Goal: Task Accomplishment & Management: Complete application form

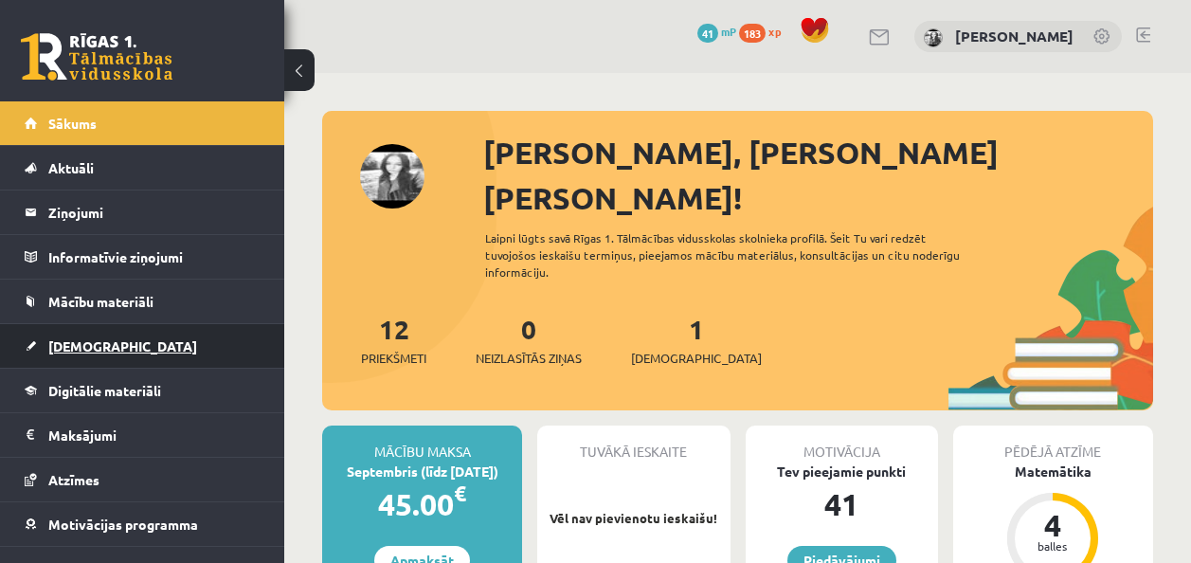
click at [53, 334] on link "[DEMOGRAPHIC_DATA]" at bounding box center [143, 346] width 236 height 44
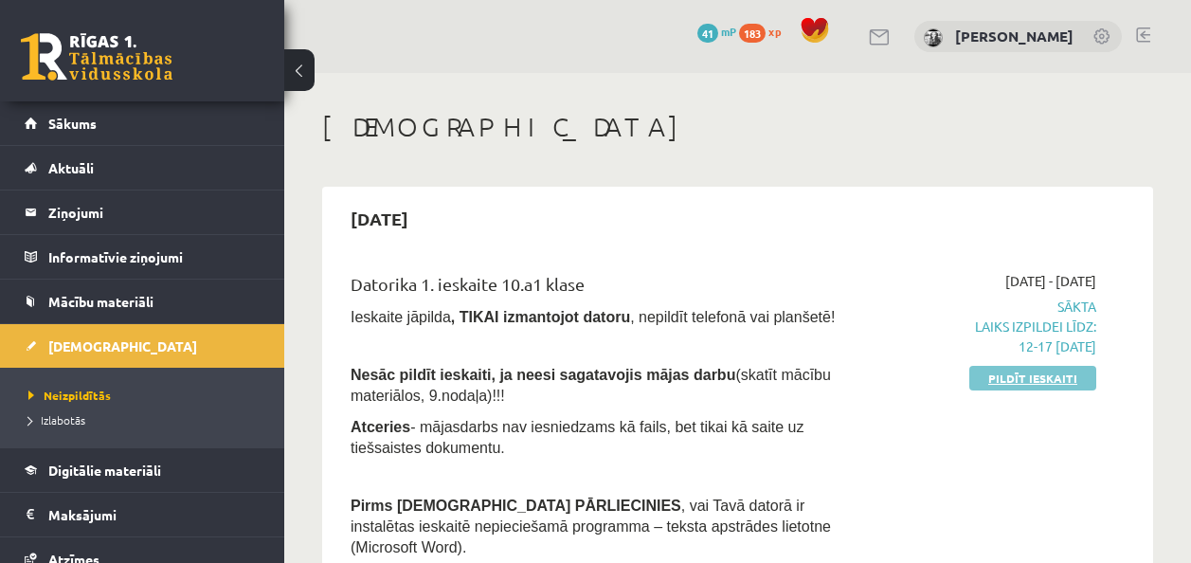
click at [1026, 376] on link "Pildīt ieskaiti" at bounding box center [1032, 378] width 127 height 25
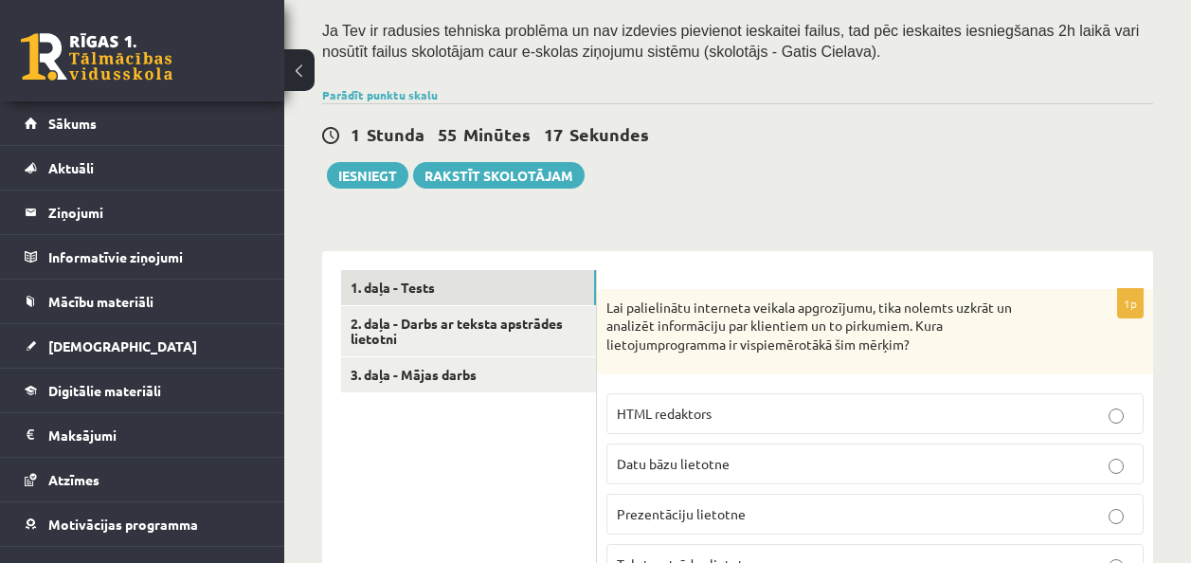
scroll to position [474, 0]
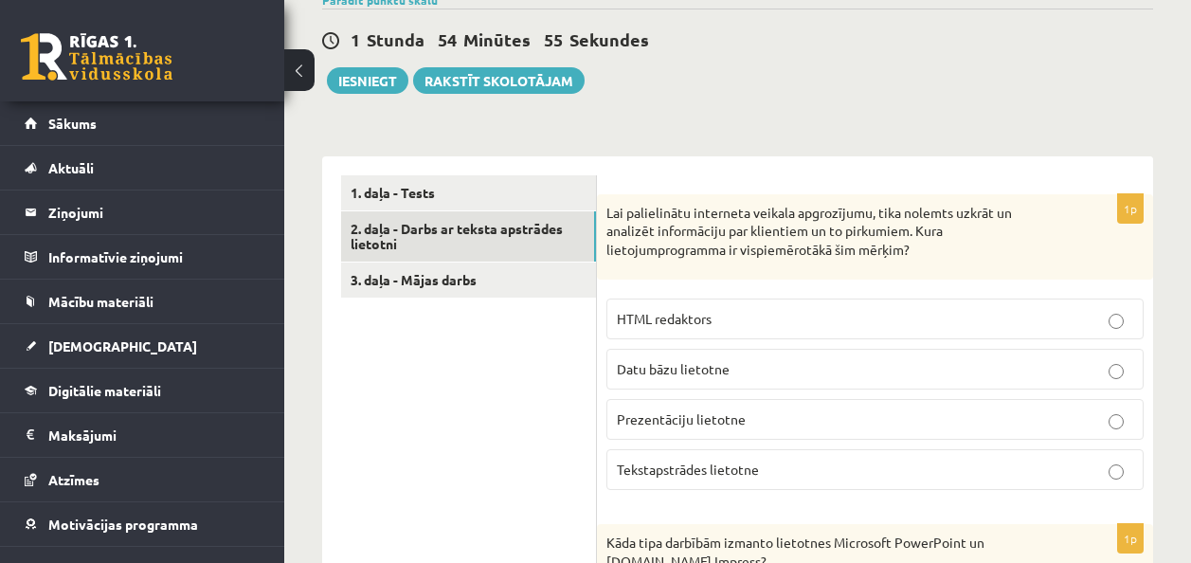
click at [567, 242] on link "2. daļa - Darbs ar teksta apstrādes lietotni" at bounding box center [468, 236] width 255 height 51
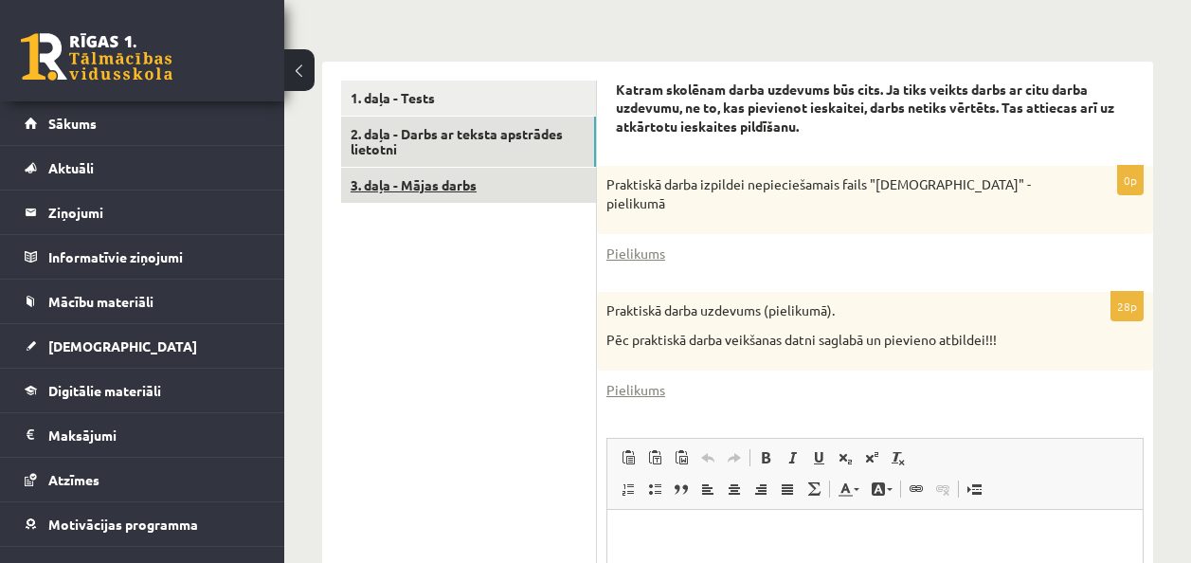
scroll to position [0, 0]
click at [548, 188] on link "3. daļa - Mājas darbs" at bounding box center [468, 185] width 255 height 35
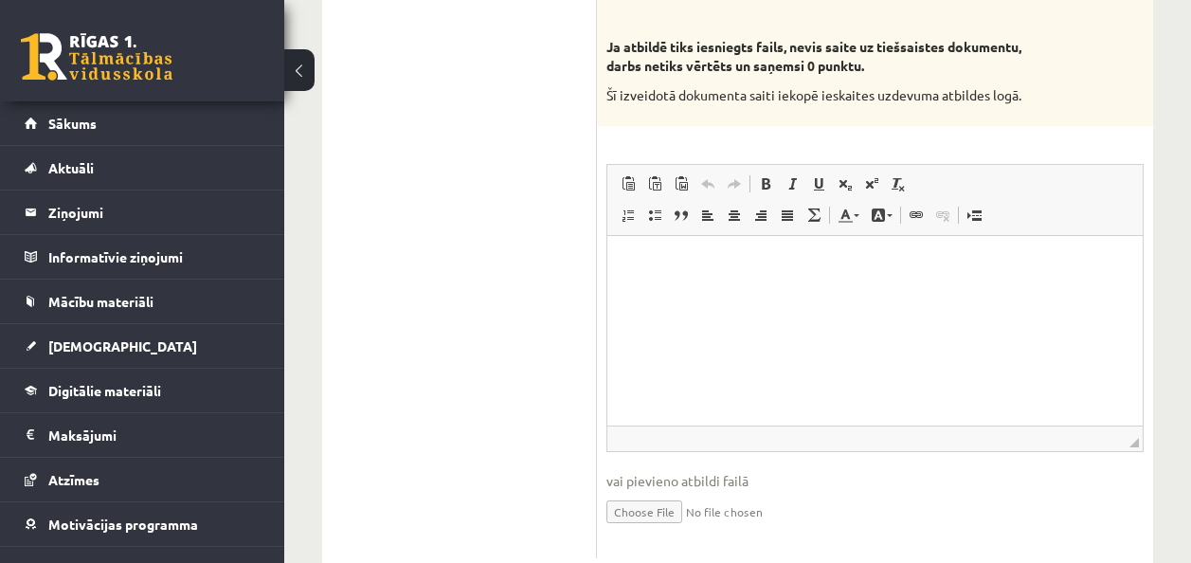
scroll to position [1326, 0]
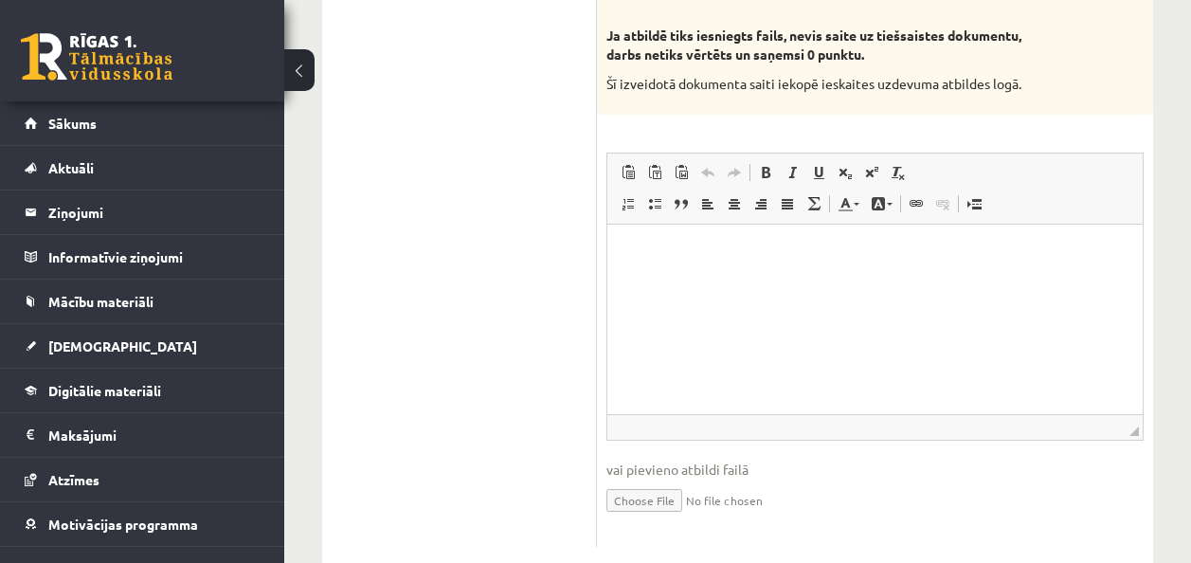
click at [711, 277] on html at bounding box center [874, 253] width 535 height 58
drag, startPoint x: 104, startPoint y: 53, endPoint x: 606, endPoint y: 277, distance: 549.5
click at [606, 277] on div "Rich Text Editor, wiswyg-editor-user-answer-47024715964020 Editor toolbars Past…" at bounding box center [874, 296] width 537 height 288
click at [654, 253] on p "Rich Text Editor, wiswyg-editor-user-answer-47024715964020" at bounding box center [874, 252] width 497 height 20
click at [663, 235] on html at bounding box center [874, 253] width 535 height 58
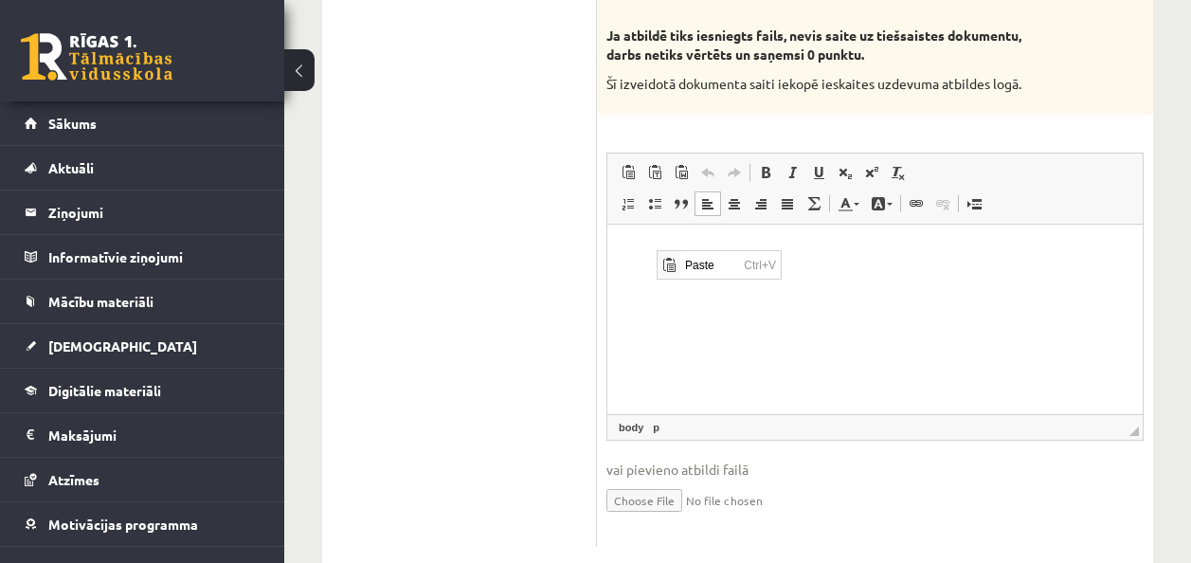
scroll to position [0, 0]
click at [729, 266] on span "Paste" at bounding box center [709, 263] width 59 height 27
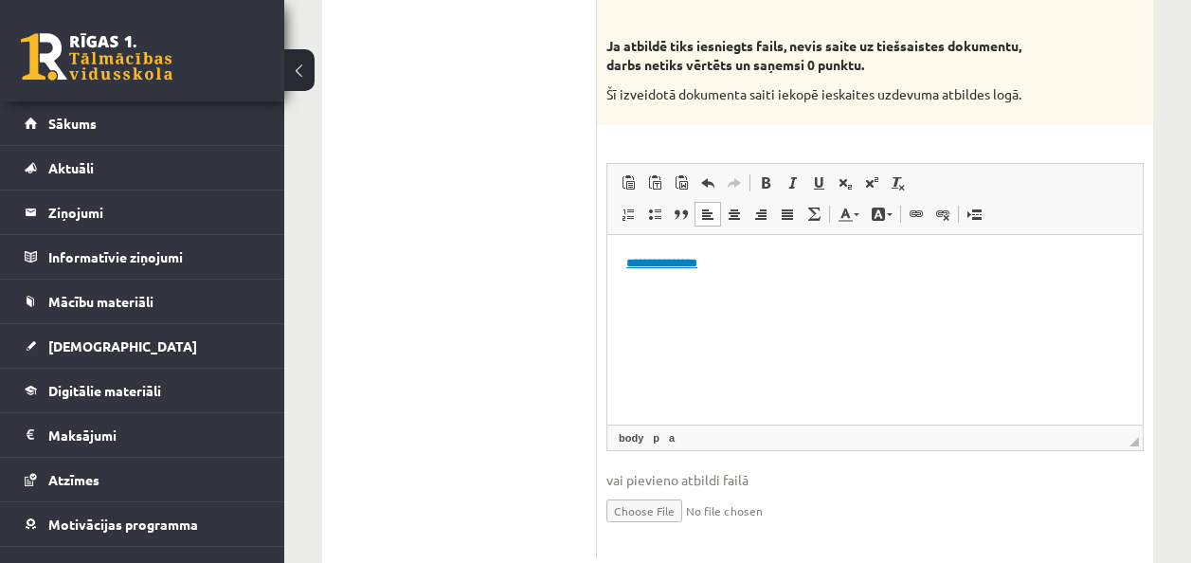
scroll to position [1369, 0]
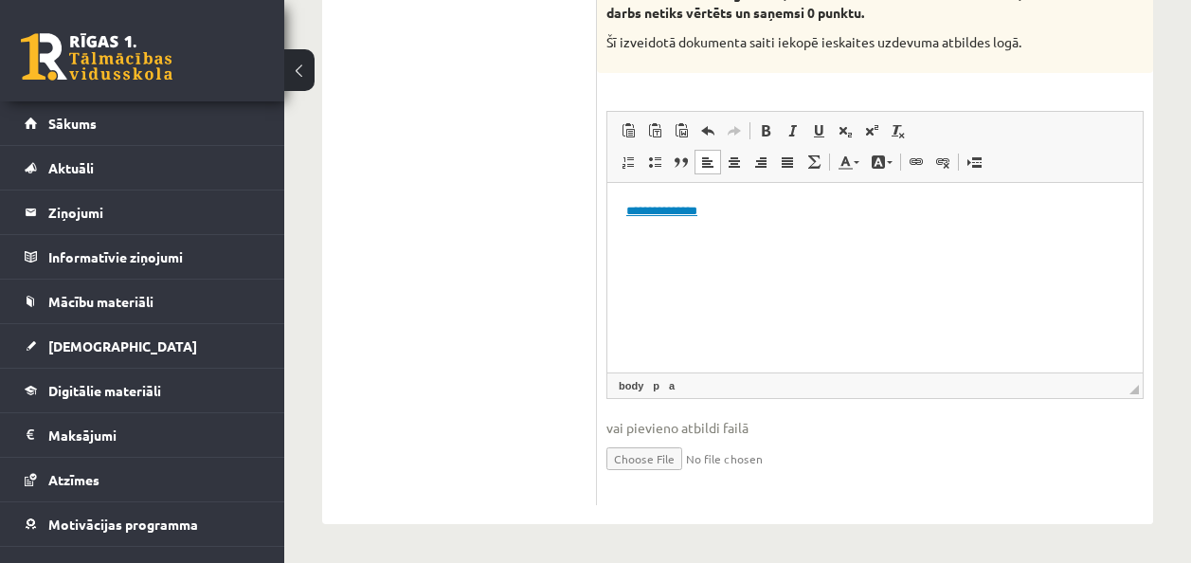
click at [756, 192] on html "**********" at bounding box center [874, 211] width 535 height 58
click at [753, 193] on html "**********" at bounding box center [874, 211] width 535 height 58
drag, startPoint x: 750, startPoint y: 203, endPoint x: 602, endPoint y: 221, distance: 148.8
click at [607, 221] on html "**********" at bounding box center [874, 211] width 535 height 58
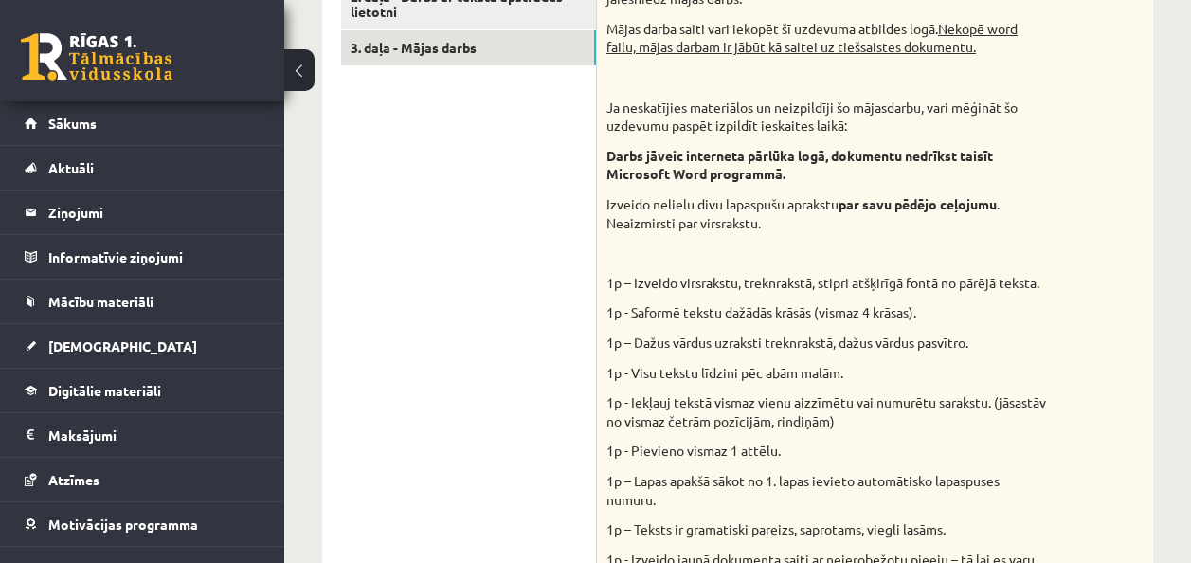
scroll to position [611, 0]
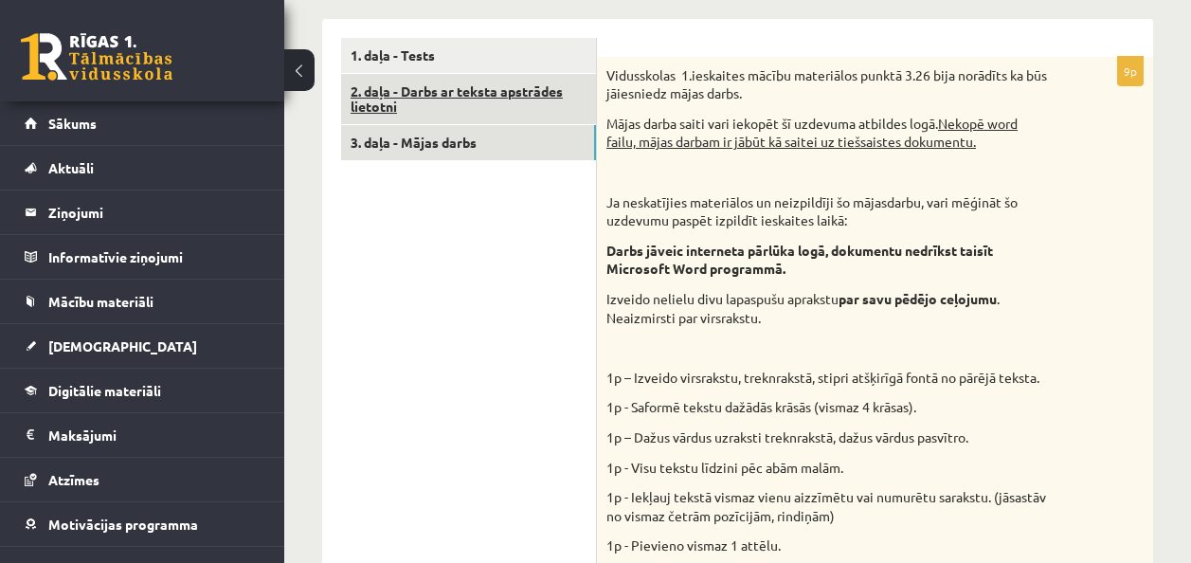
click at [414, 90] on link "2. daļa - Darbs ar teksta apstrādes lietotni" at bounding box center [468, 99] width 255 height 51
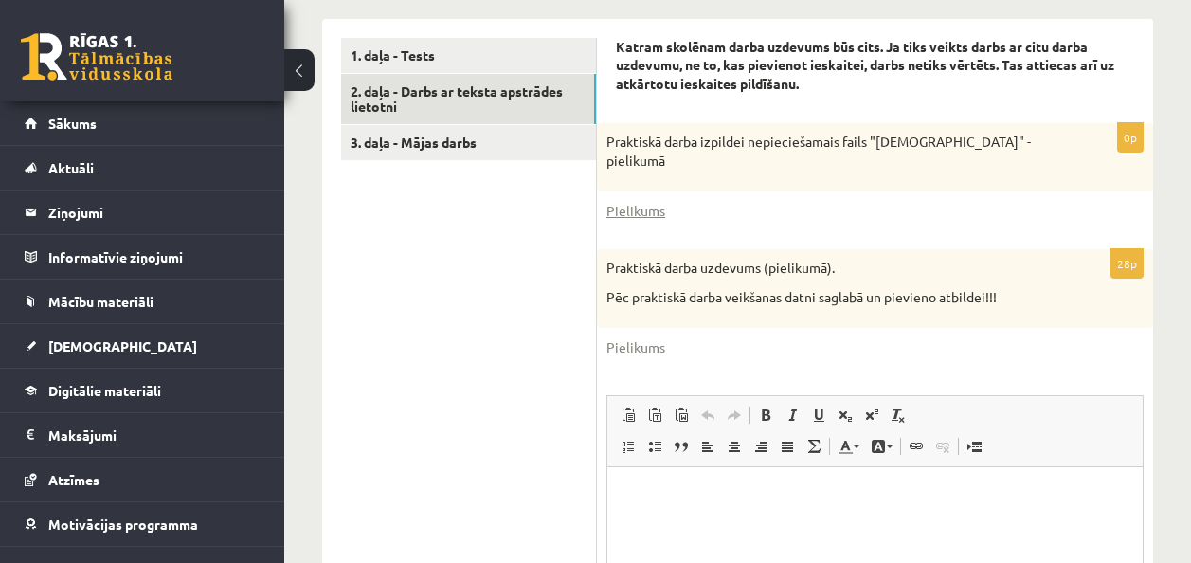
scroll to position [0, 0]
click at [672, 212] on div "Pielikums" at bounding box center [874, 211] width 537 height 20
click at [640, 213] on link "Pielikums" at bounding box center [635, 211] width 59 height 20
click at [641, 334] on div "28p Praktiskā darba uzdevums (pielikumā). Pēc praktiskā darba veikšanas datni s…" at bounding box center [875, 519] width 556 height 540
click at [639, 351] on link "Pielikums" at bounding box center [635, 347] width 59 height 20
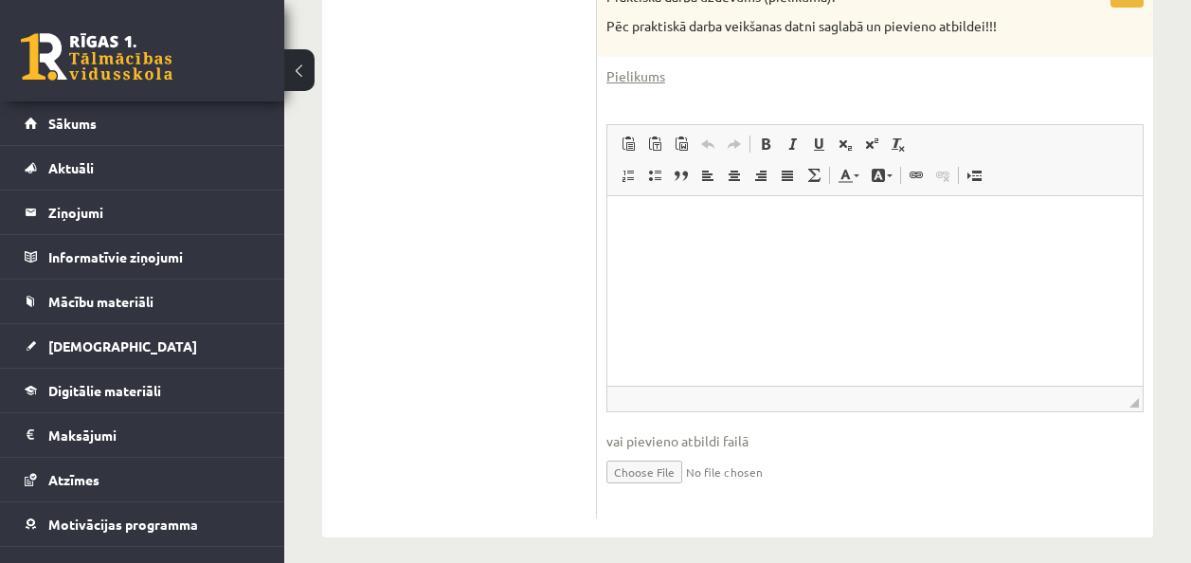
scroll to position [896, 0]
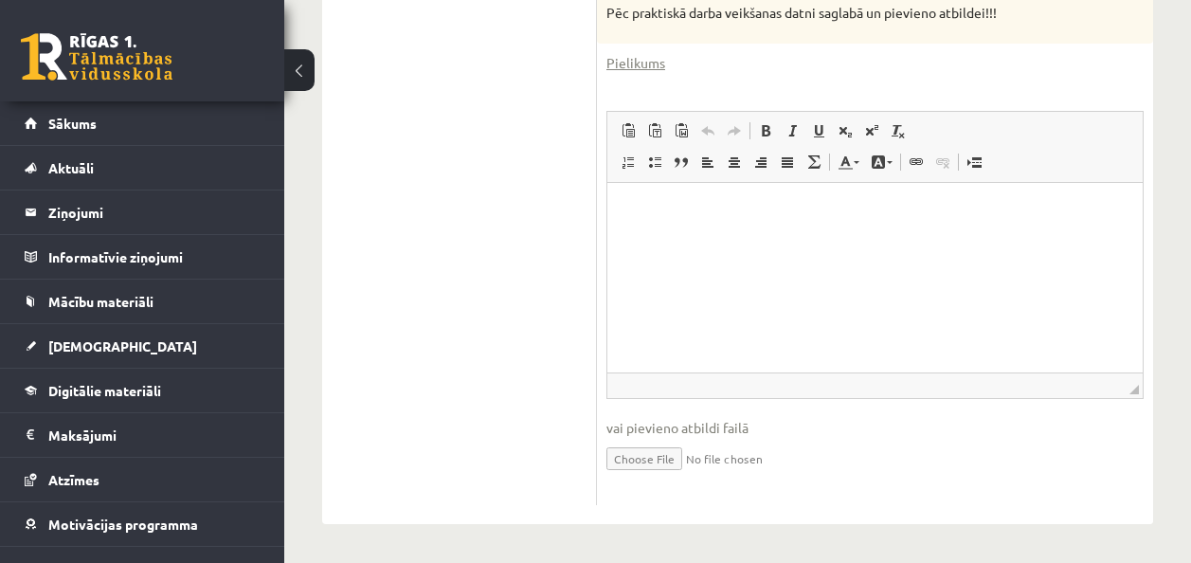
click at [708, 210] on p "Rich Text Editor, wiswyg-editor-user-answer-47024749653120" at bounding box center [874, 211] width 497 height 20
click at [654, 459] on input "file" at bounding box center [874, 457] width 537 height 39
type input "**********"
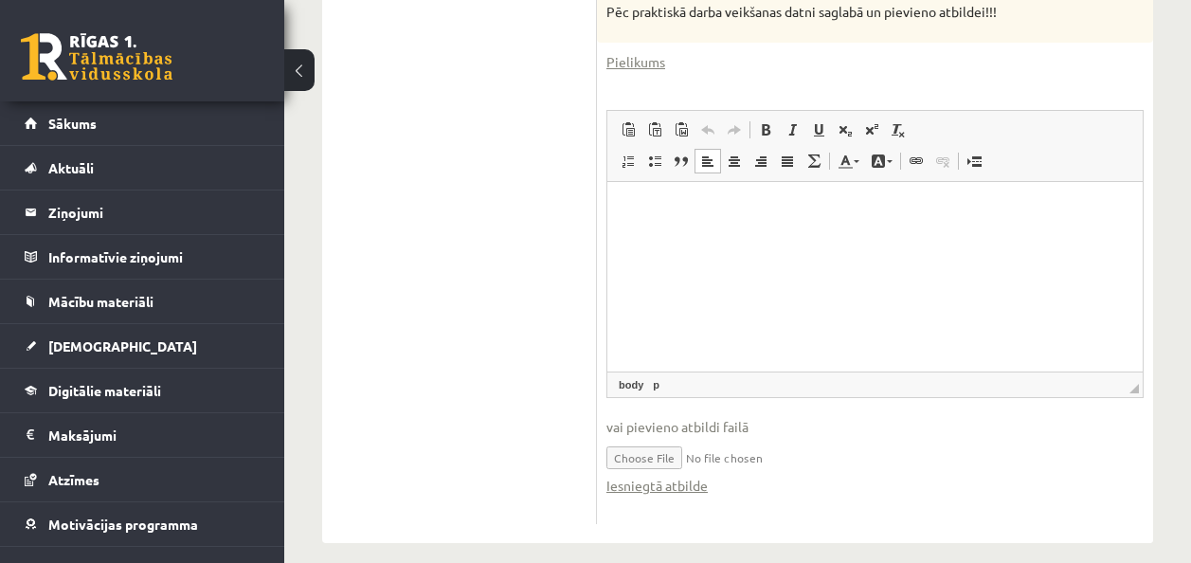
click at [714, 207] on p "Rich Text Editor, wiswyg-editor-user-answer-47024749653120" at bounding box center [874, 210] width 497 height 20
drag, startPoint x: 725, startPoint y: 212, endPoint x: 765, endPoint y: 237, distance: 46.8
click at [725, 212] on span "Paste" at bounding box center [701, 218] width 59 height 27
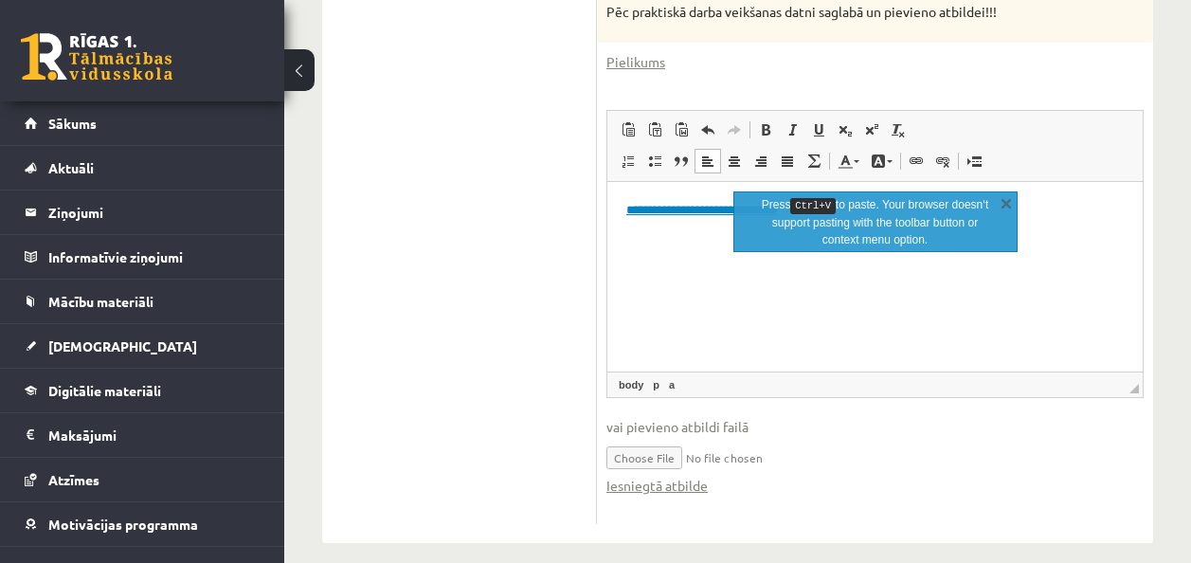
click at [708, 220] on html "**********" at bounding box center [874, 210] width 535 height 58
click at [766, 239] on html "**********" at bounding box center [874, 210] width 535 height 58
click at [1004, 204] on link "X" at bounding box center [1005, 202] width 19 height 19
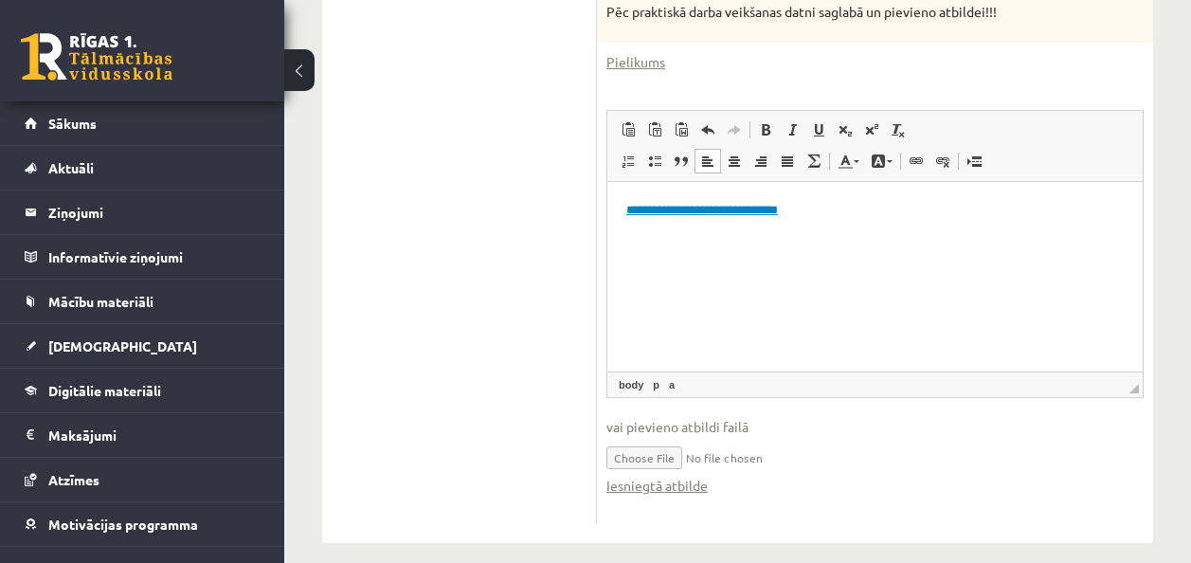
click at [922, 207] on p "**********" at bounding box center [874, 210] width 497 height 20
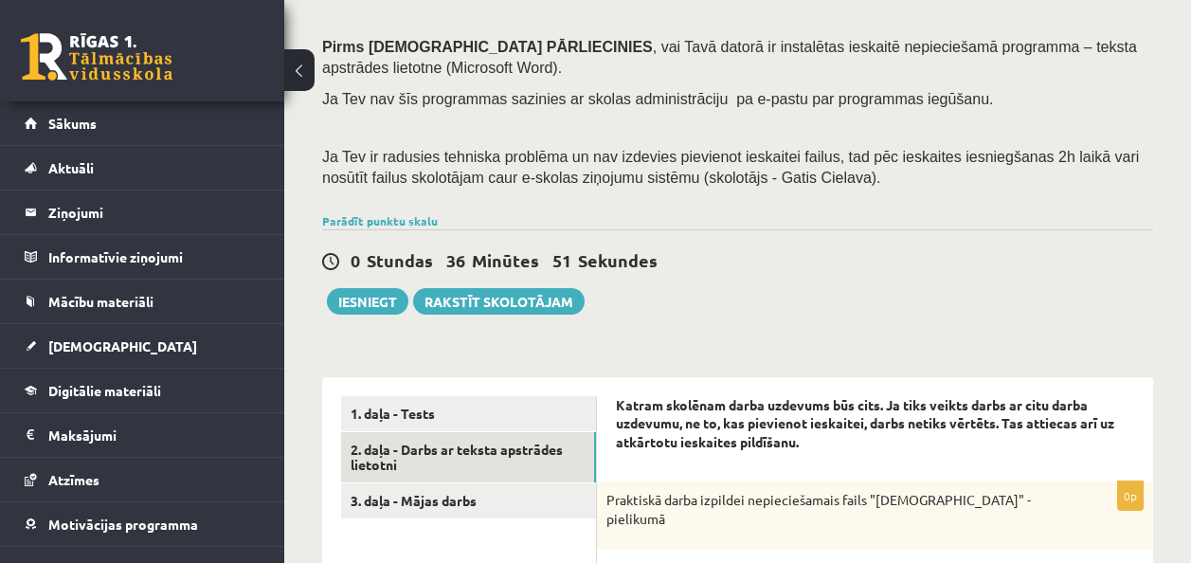
scroll to position [442, 0]
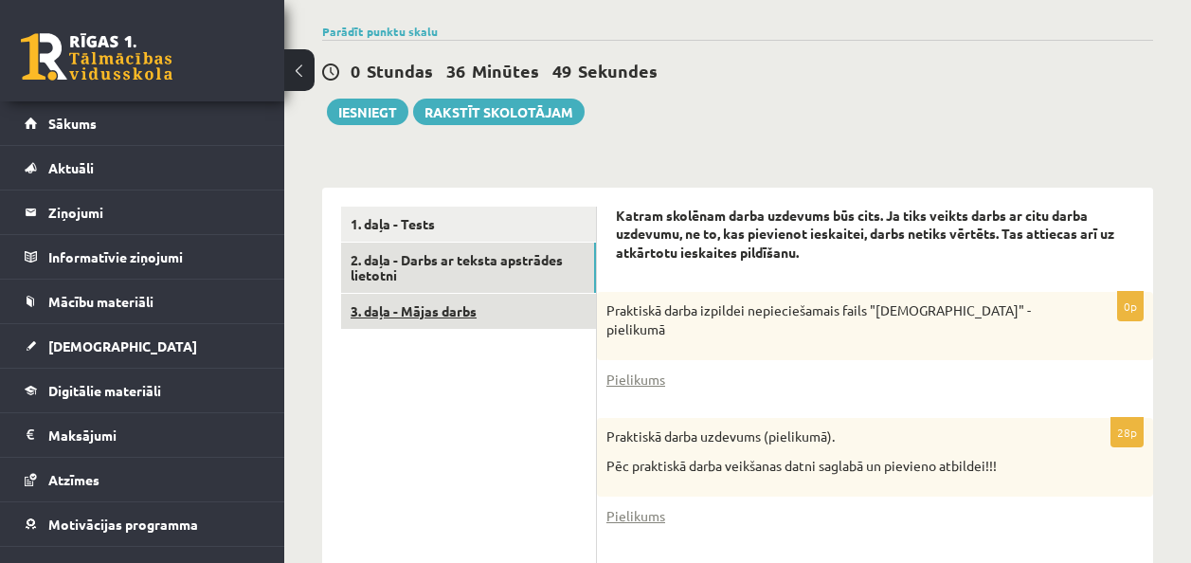
click at [445, 313] on link "3. daļa - Mājas darbs" at bounding box center [468, 311] width 255 height 35
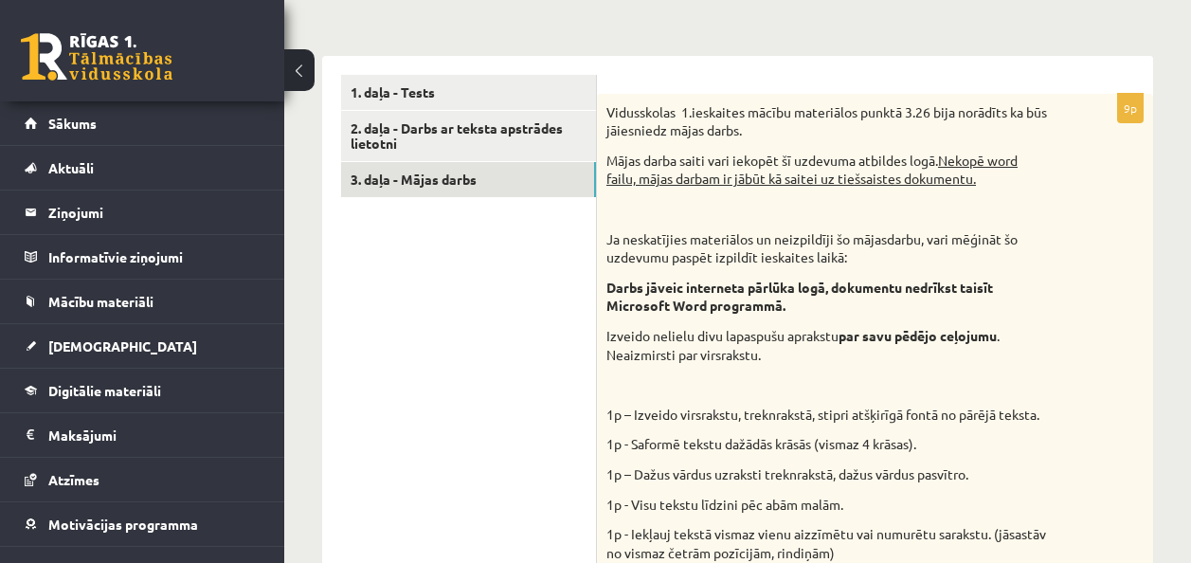
scroll to position [421, 0]
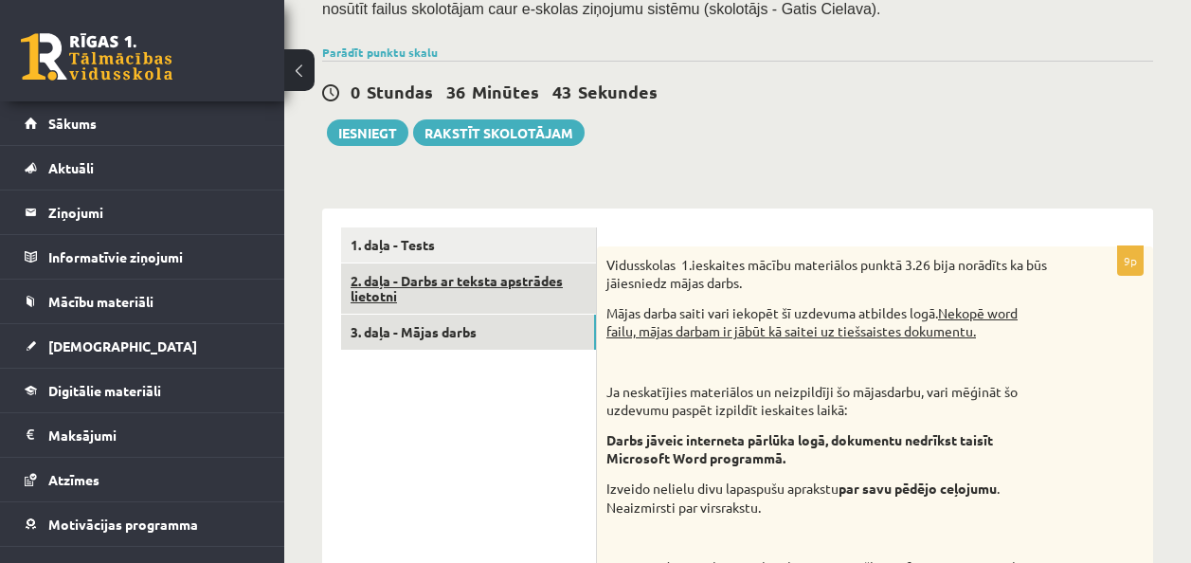
click at [445, 267] on link "2. daļa - Darbs ar teksta apstrādes lietotni" at bounding box center [468, 288] width 255 height 51
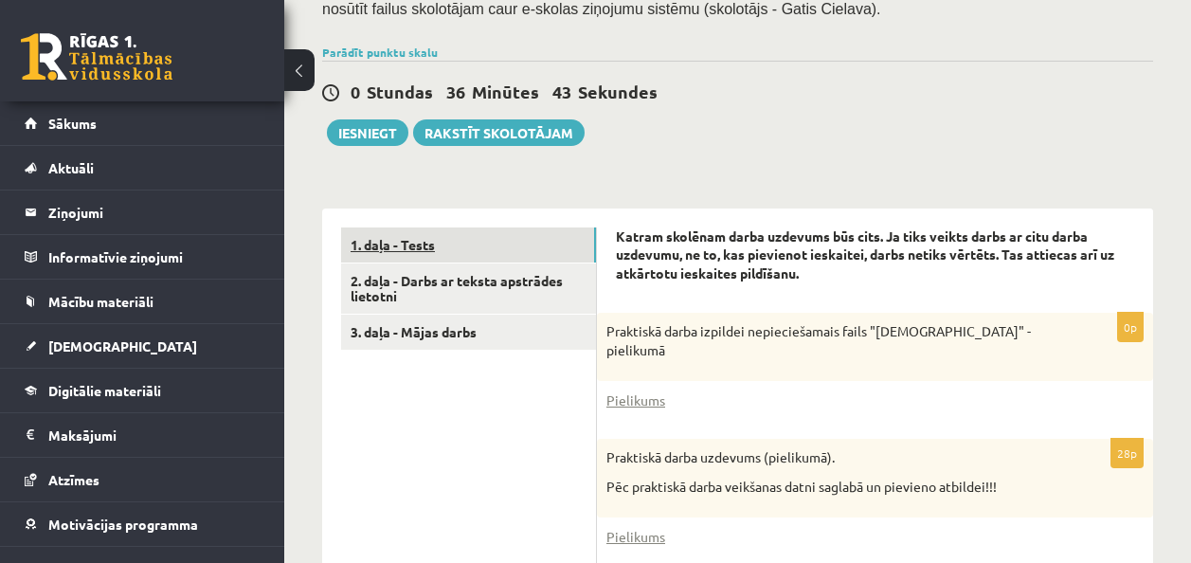
click at [454, 248] on link "1. daļa - Tests" at bounding box center [468, 244] width 255 height 35
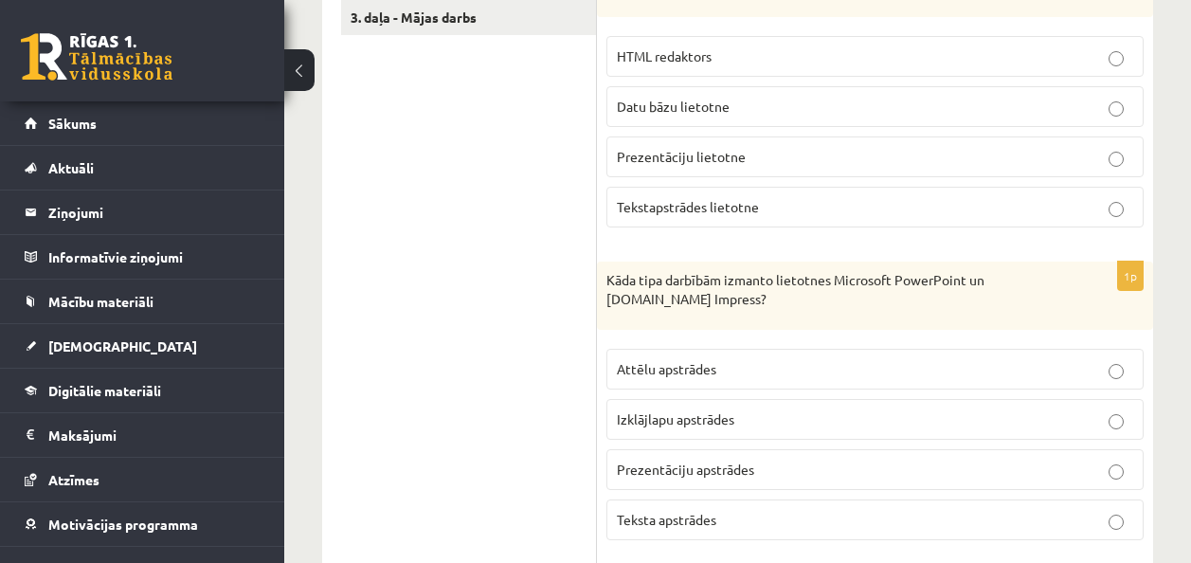
scroll to position [758, 0]
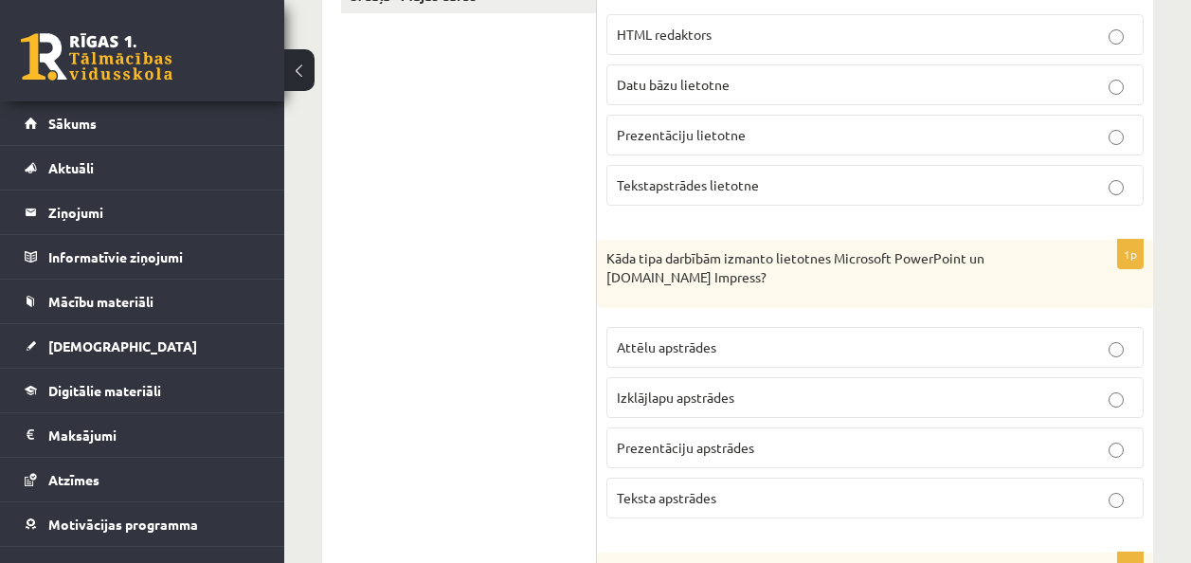
click at [645, 497] on span "Teksta apstrādes" at bounding box center [666, 497] width 99 height 17
click at [689, 399] on span "Izklājlapu apstrādes" at bounding box center [675, 396] width 117 height 17
drag, startPoint x: 637, startPoint y: 495, endPoint x: 618, endPoint y: 492, distance: 20.2
click at [635, 495] on span "Teksta apstrādes" at bounding box center [666, 497] width 99 height 17
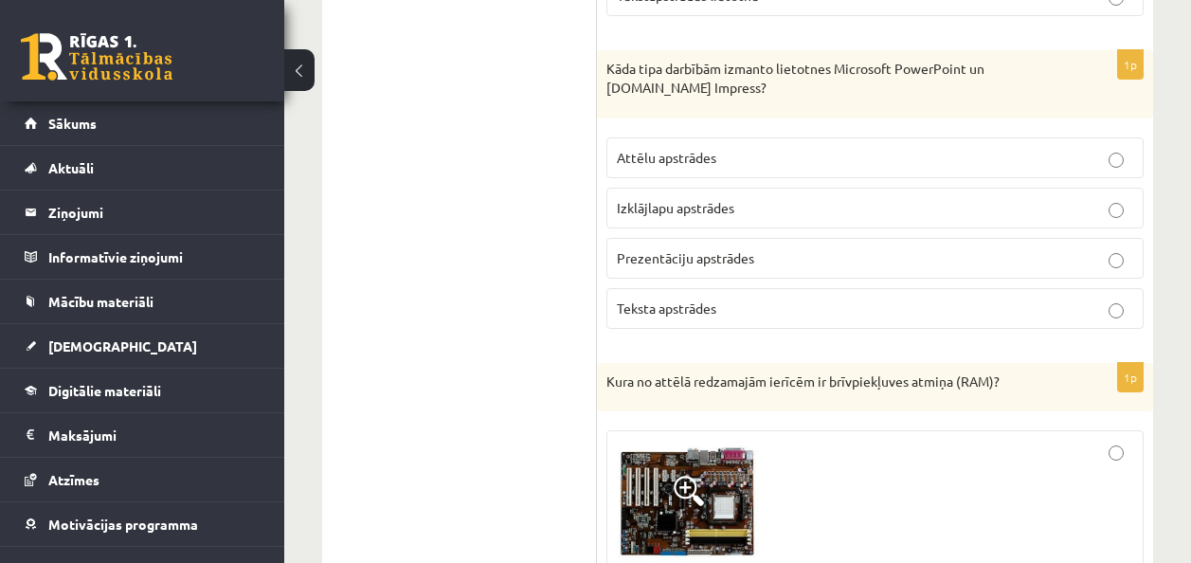
click at [746, 217] on p "Izklājlapu apstrādes" at bounding box center [875, 208] width 516 height 20
click at [757, 248] on p "Prezentāciju apstrādes" at bounding box center [875, 258] width 516 height 20
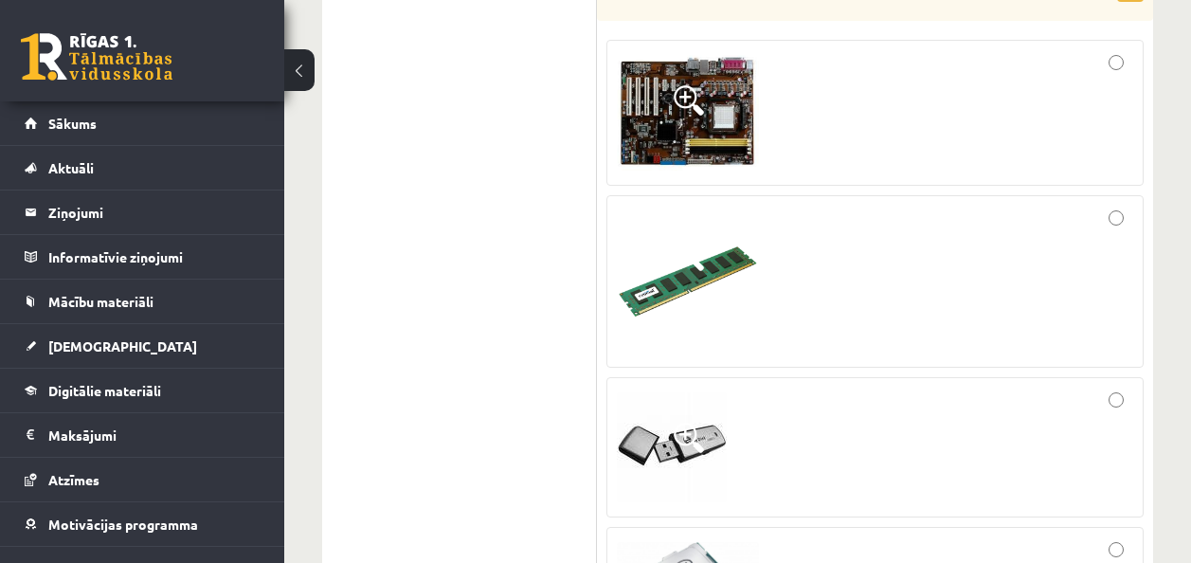
scroll to position [1421, 0]
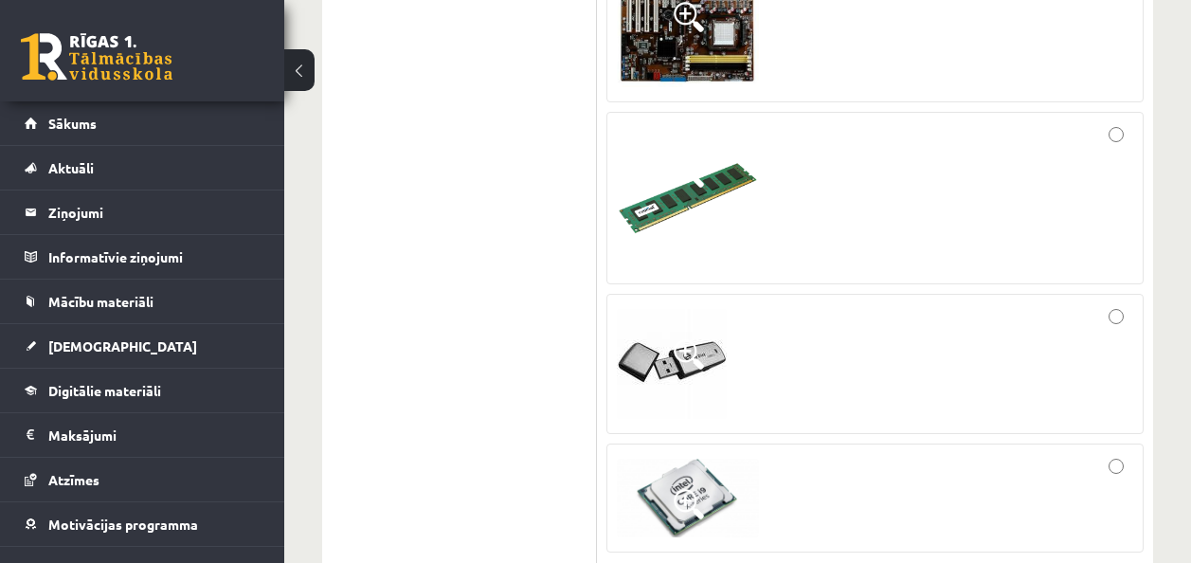
click at [767, 245] on div at bounding box center [875, 198] width 516 height 152
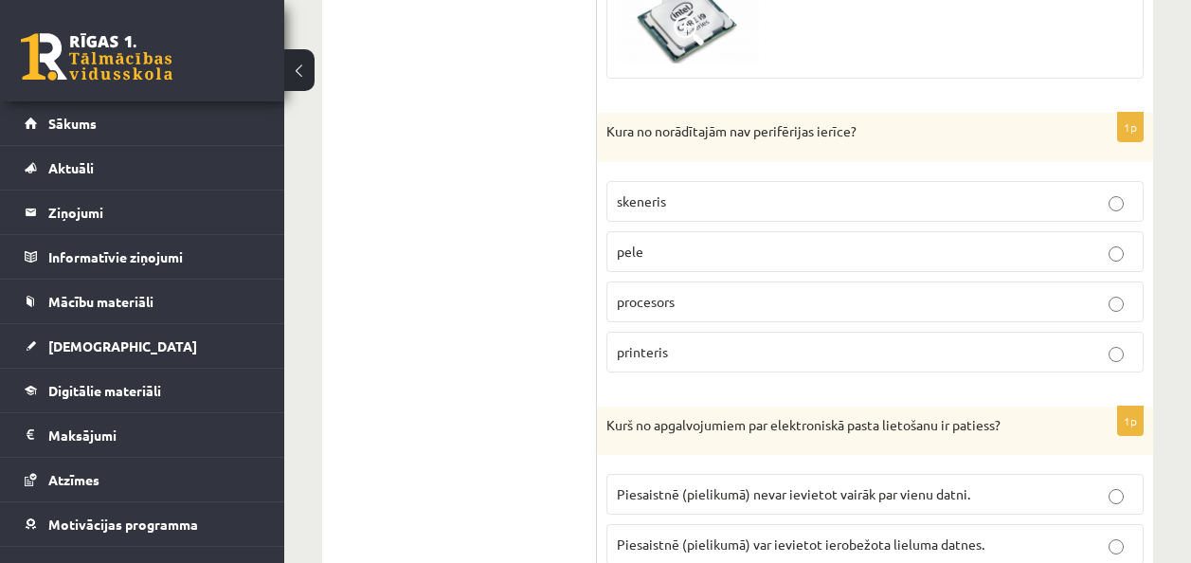
scroll to position [1800, 0]
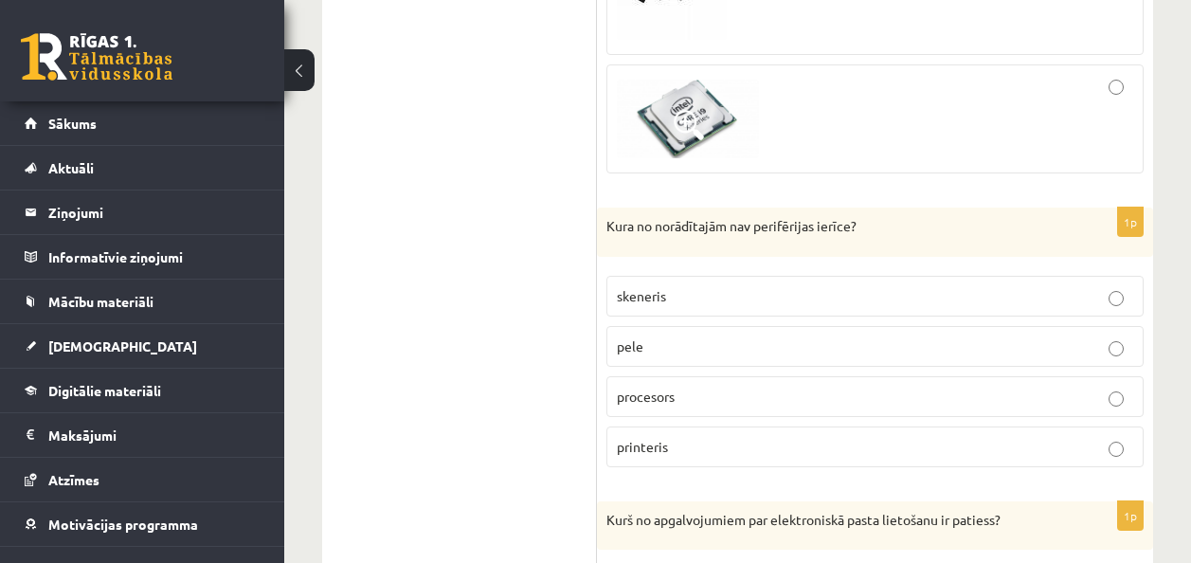
click at [660, 309] on label "skeneris" at bounding box center [874, 296] width 537 height 41
click at [668, 330] on label "pele" at bounding box center [874, 346] width 537 height 41
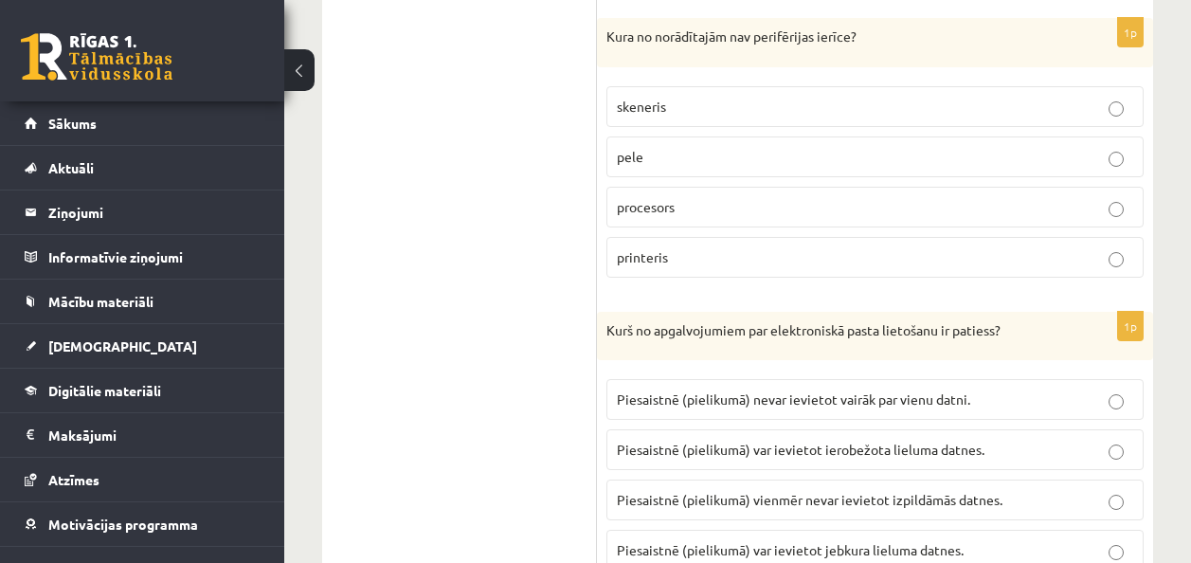
scroll to position [2084, 0]
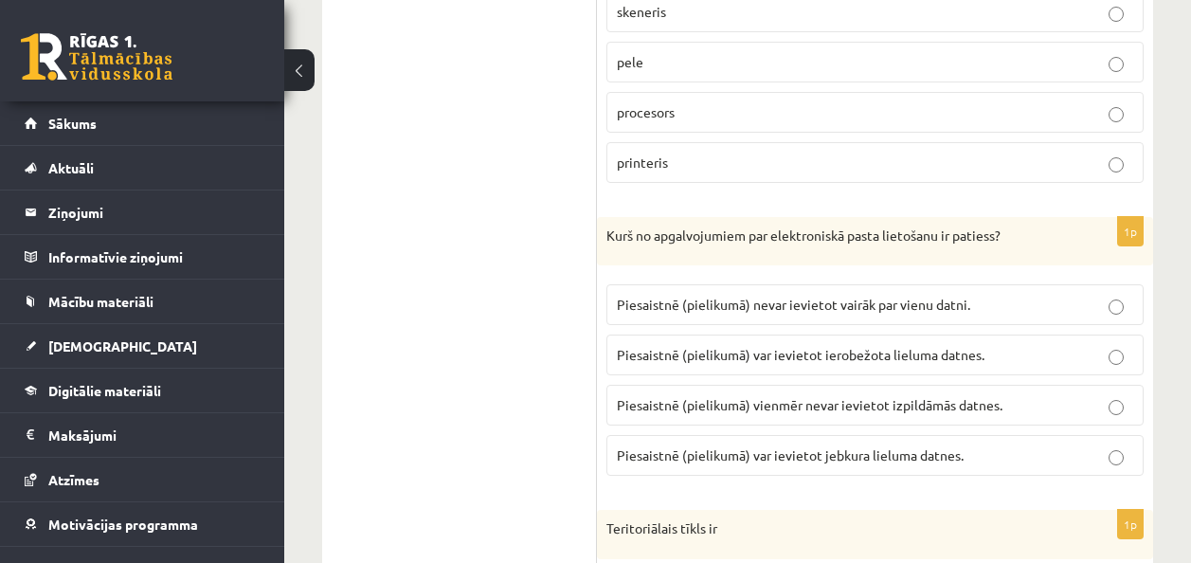
click at [808, 367] on label "Piesaistnē (pielikumā) var ievietot ierobežota lieluma datnes." at bounding box center [874, 354] width 537 height 41
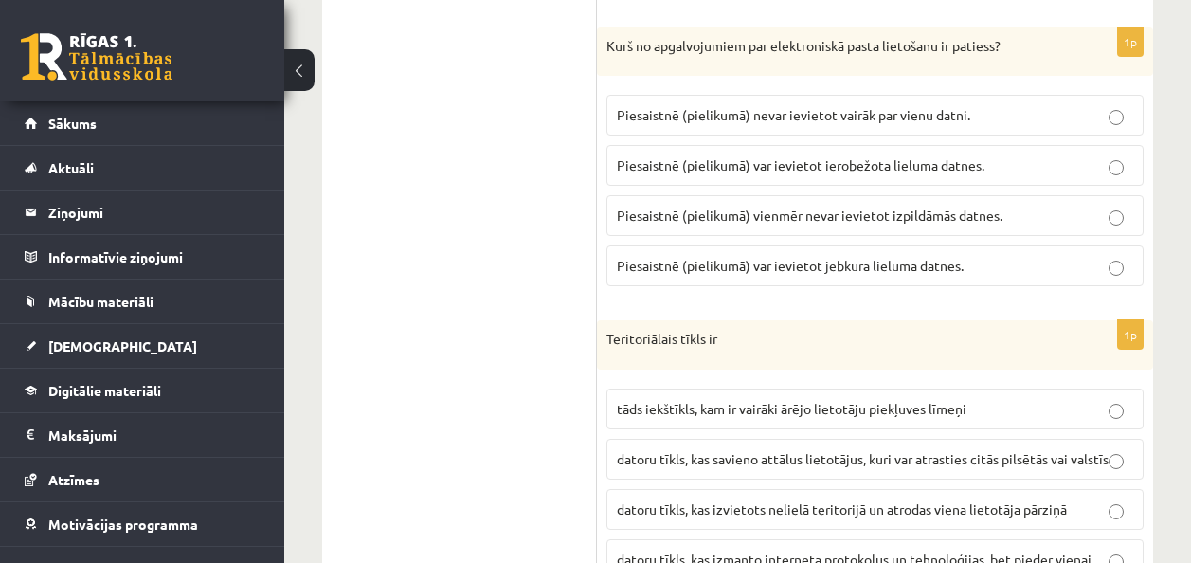
scroll to position [2368, 0]
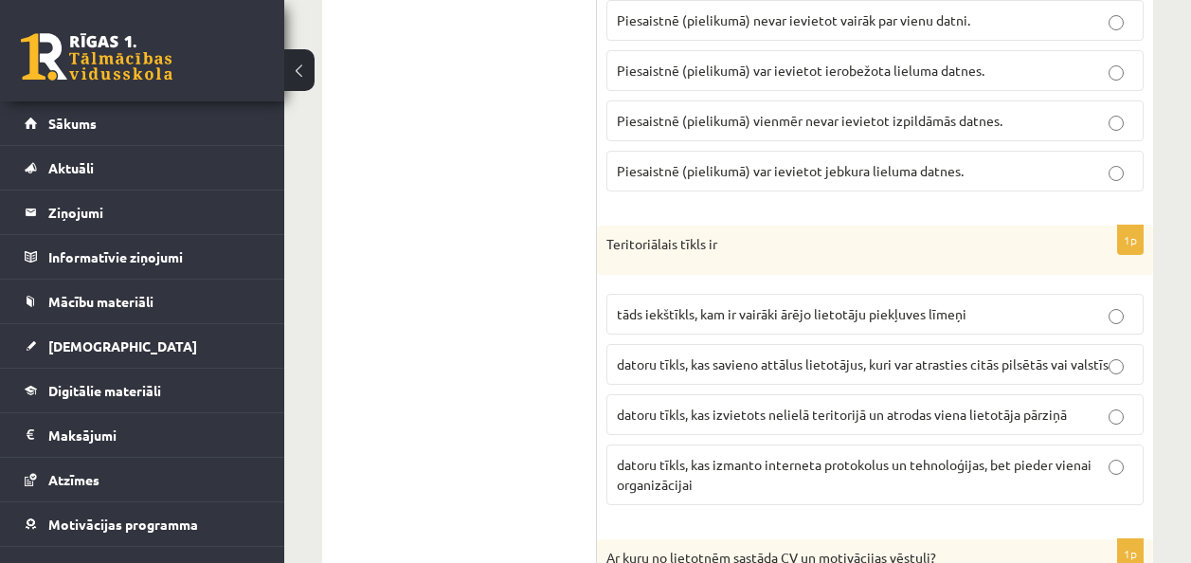
click at [807, 364] on span "datoru tīkls, kas savieno attālus lietotājus, kuri var atrasties citās pilsētās…" at bounding box center [863, 363] width 492 height 17
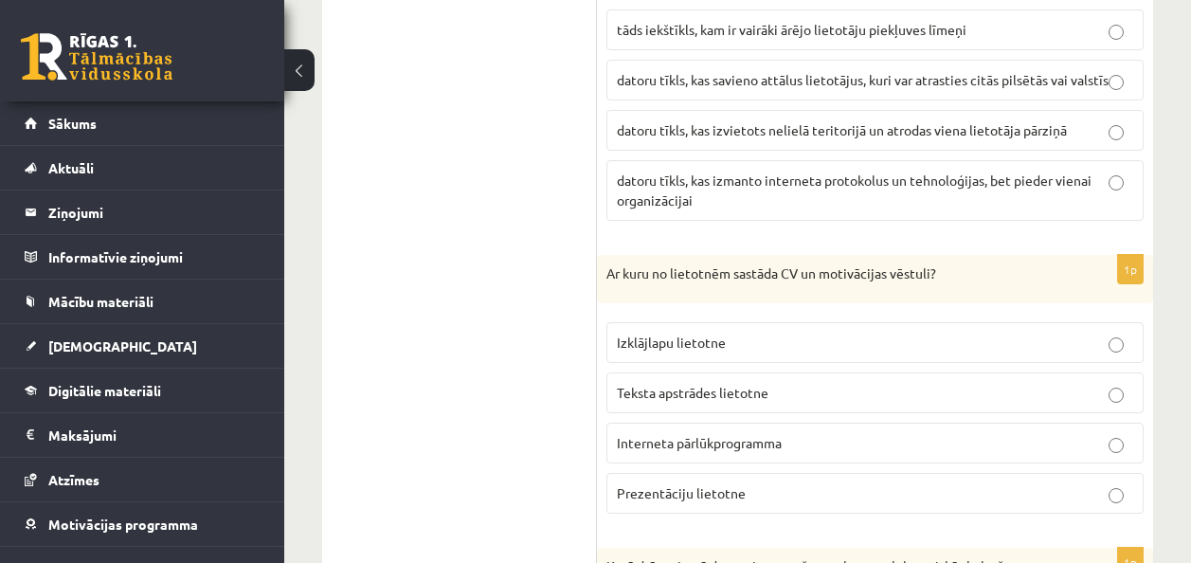
scroll to position [2747, 0]
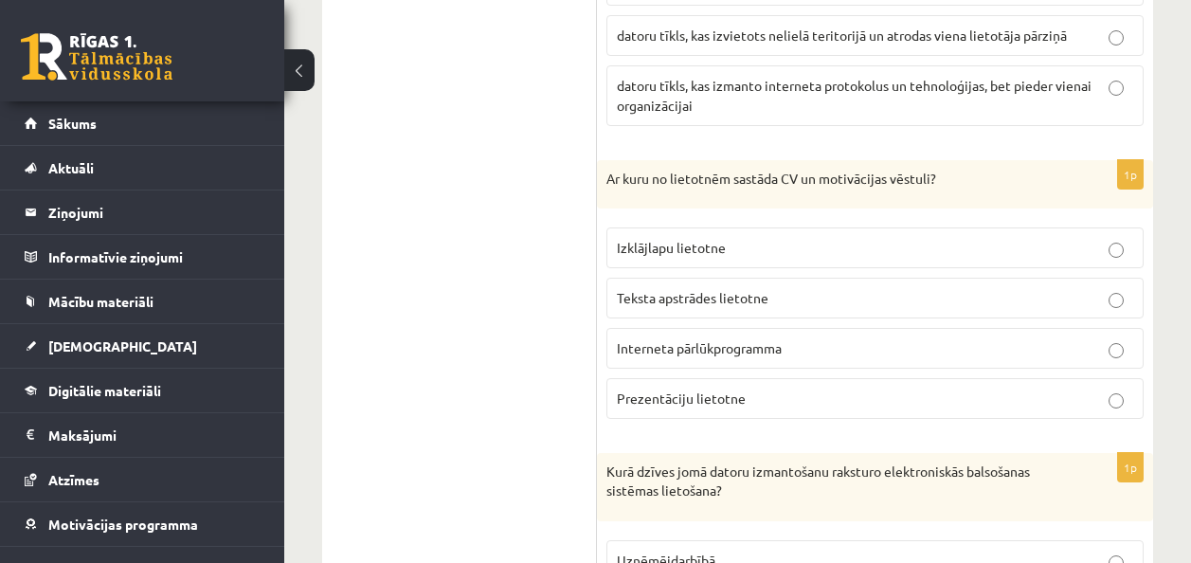
click at [739, 258] on p "Izklājlapu lietotne" at bounding box center [875, 248] width 516 height 20
click at [727, 307] on label "Teksta apstrādes lietotne" at bounding box center [874, 298] width 537 height 41
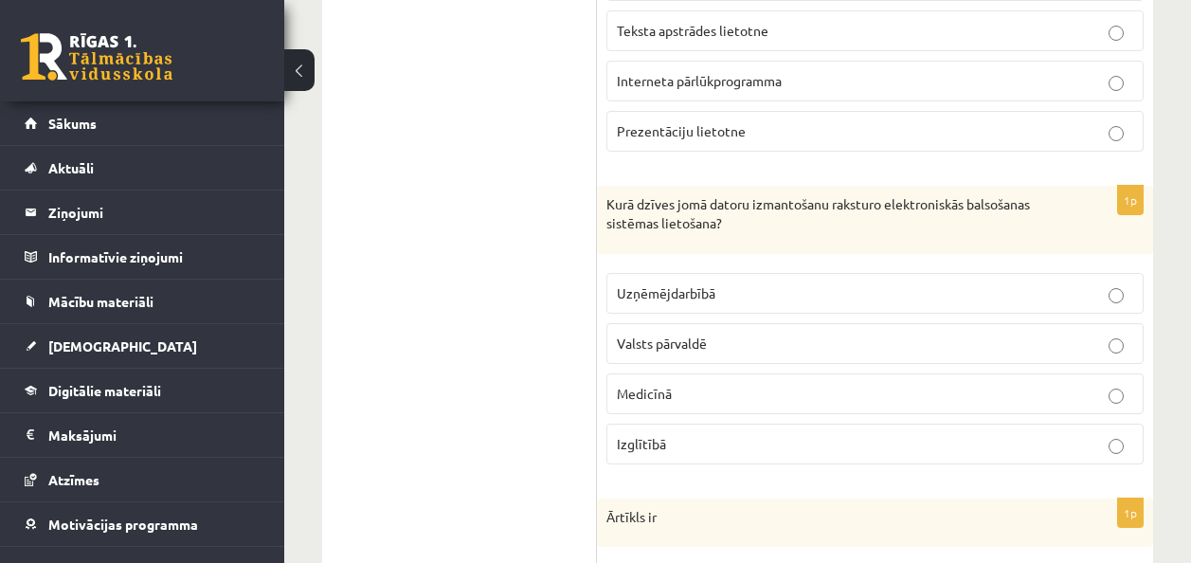
scroll to position [3031, 0]
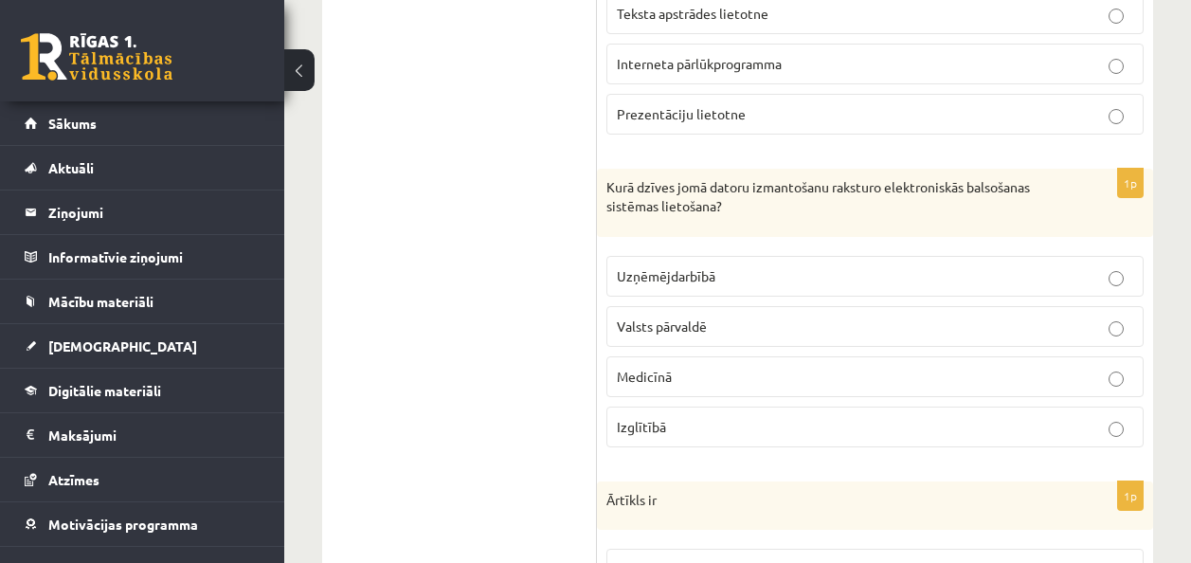
click at [754, 329] on label "Valsts pārvaldē" at bounding box center [874, 326] width 537 height 41
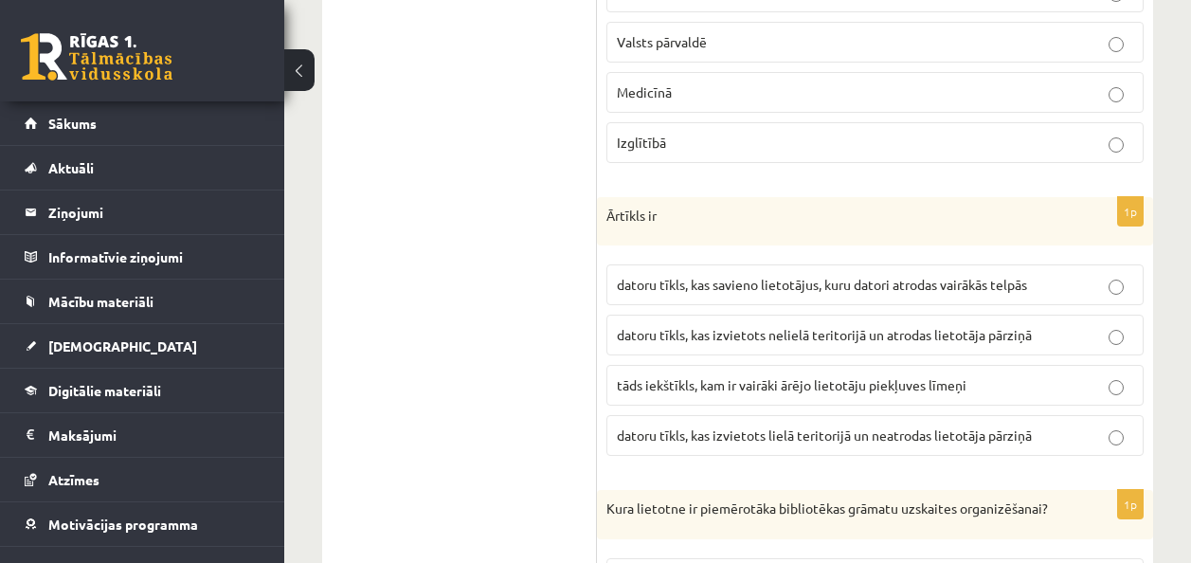
scroll to position [3410, 0]
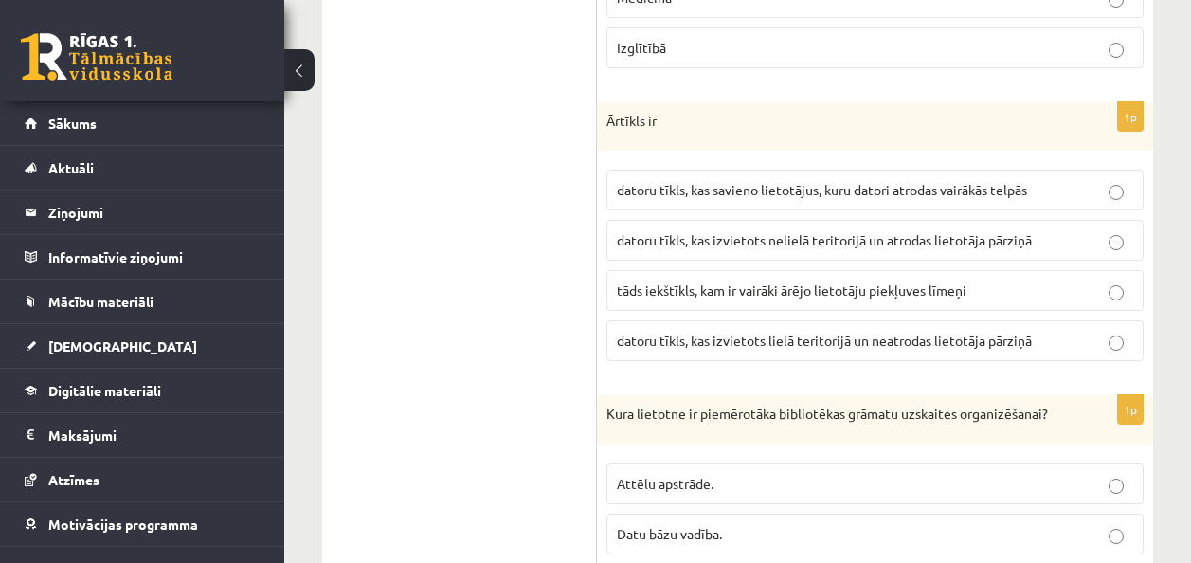
click at [808, 298] on span "tāds iekštīkls, kam ir vairāki ārējo lietotāju piekļuves līmeņi" at bounding box center [791, 289] width 349 height 17
click at [677, 248] on span "datoru tīkls, kas izvietots nelielā teritorijā un atrodas lietotāja pārziņā" at bounding box center [824, 239] width 415 height 17
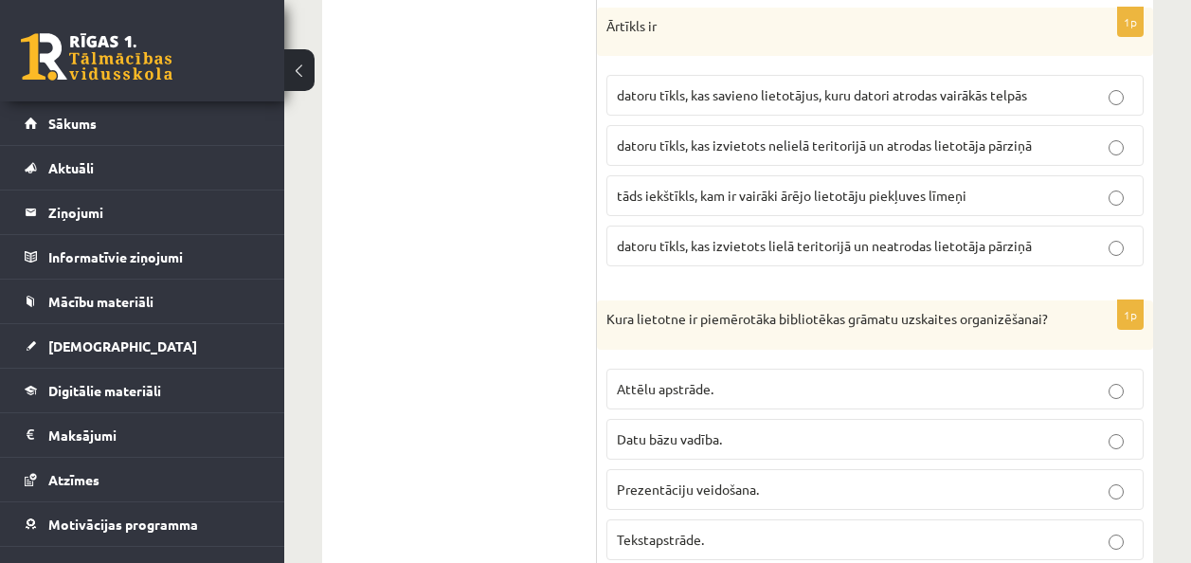
scroll to position [3599, 0]
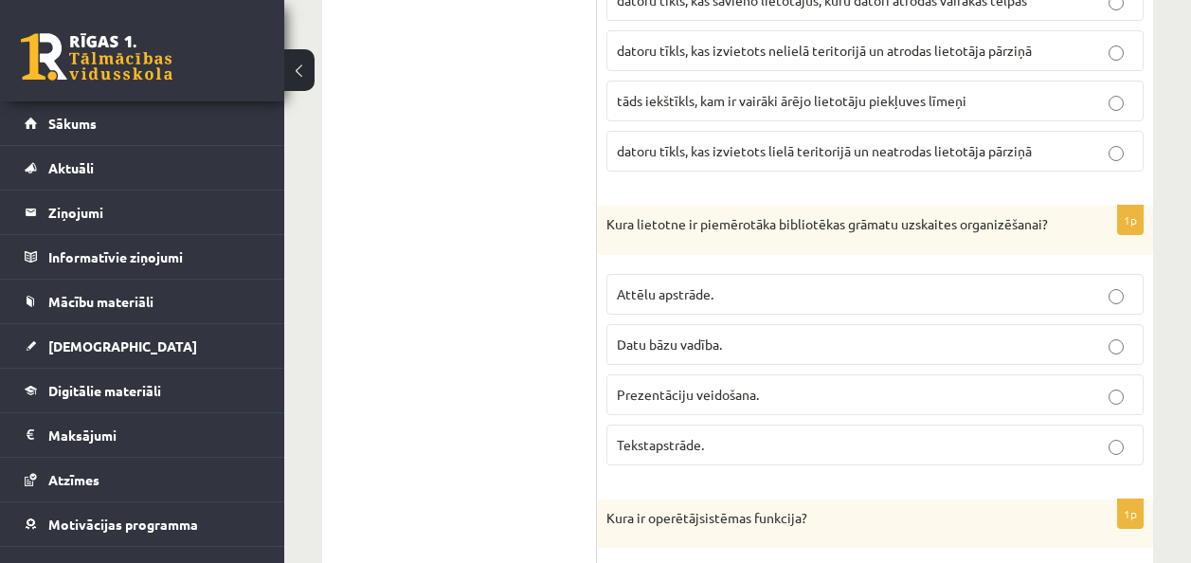
click at [707, 364] on label "Datu bāzu vadība." at bounding box center [874, 344] width 537 height 41
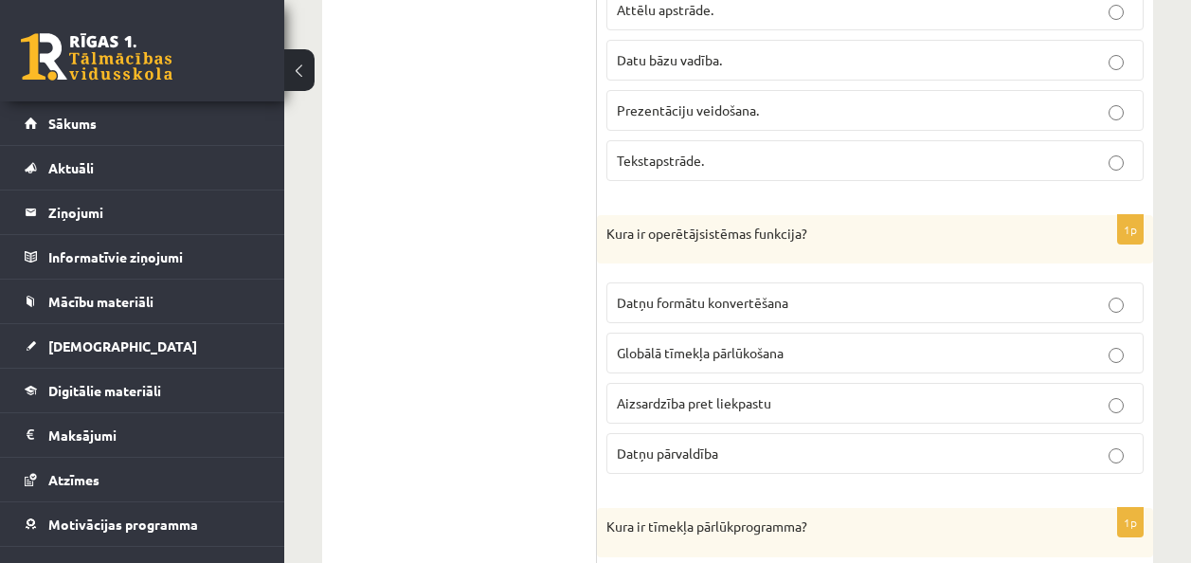
scroll to position [3978, 0]
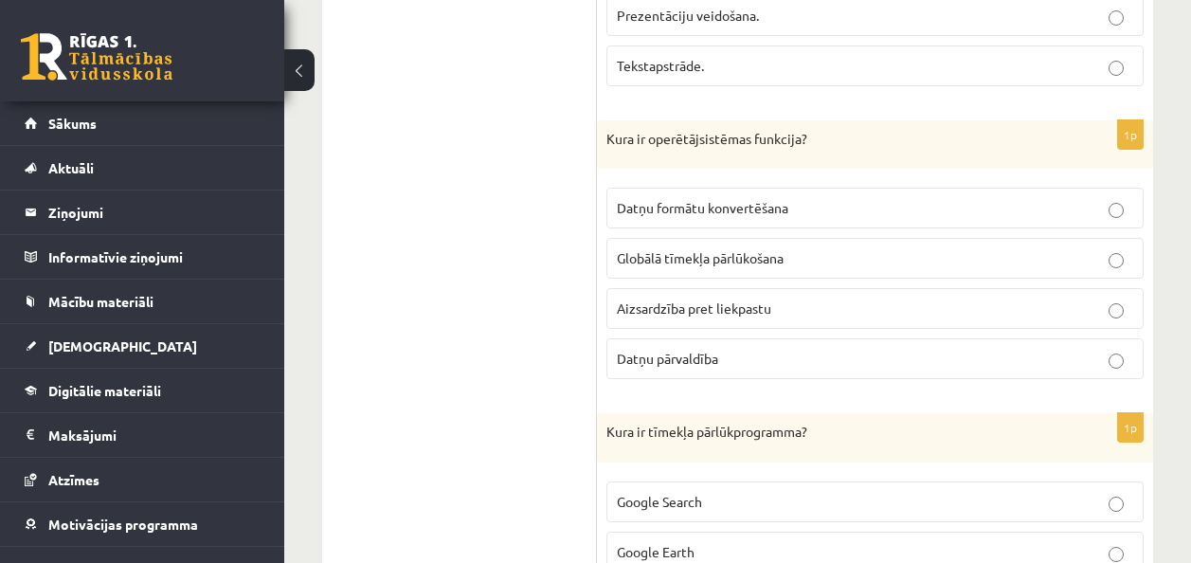
click at [732, 228] on label "Datņu formātu konvertēšana" at bounding box center [874, 208] width 537 height 41
click at [697, 379] on label "Datņu pārvaldība" at bounding box center [874, 358] width 537 height 41
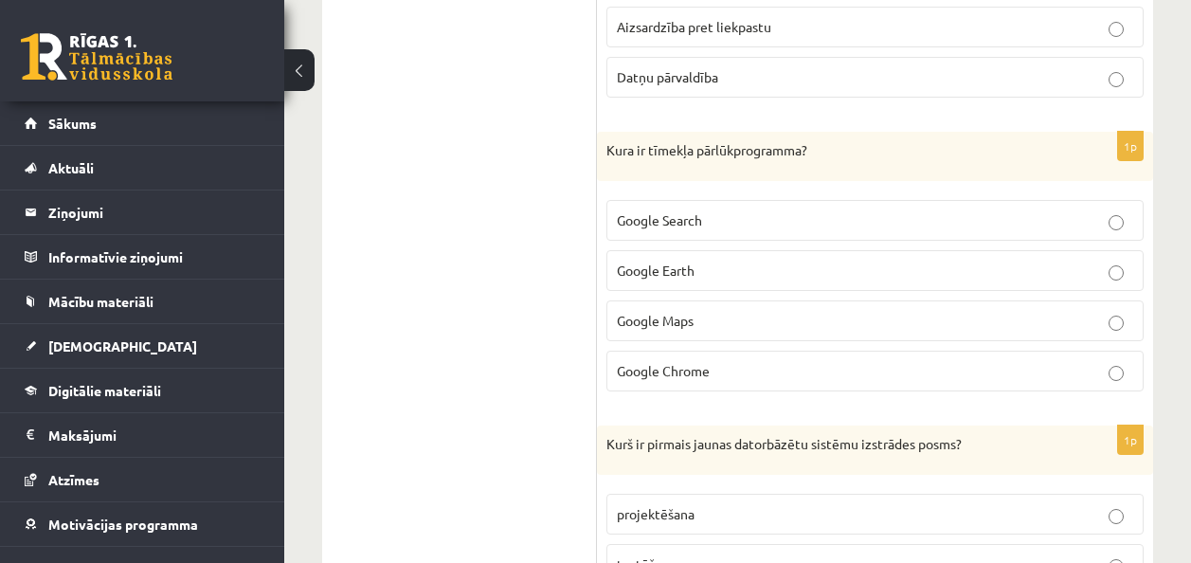
scroll to position [4262, 0]
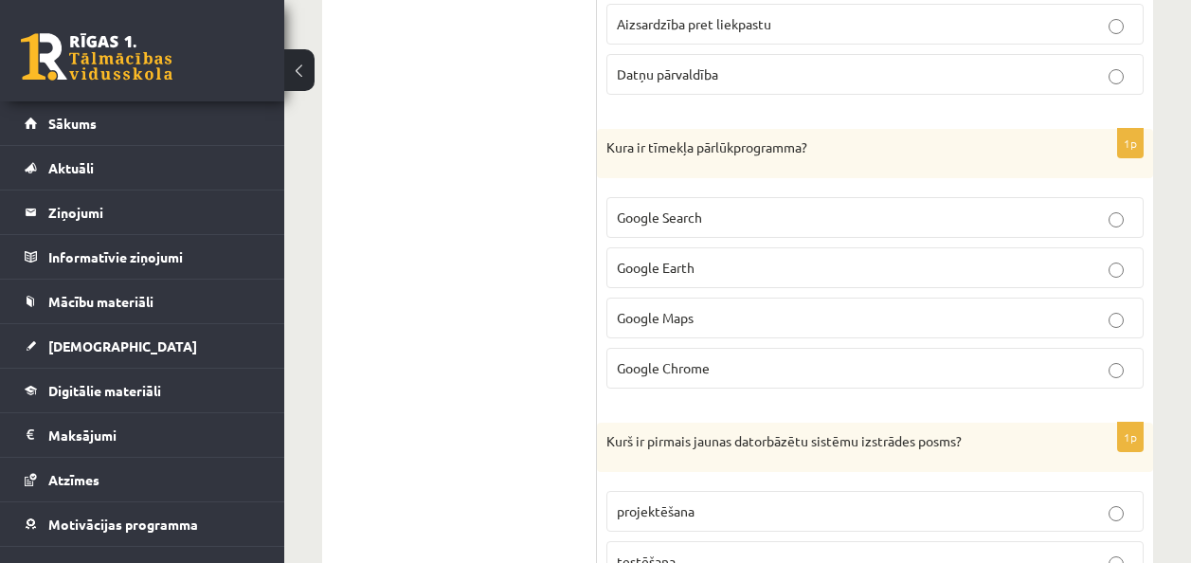
click at [660, 376] on span "Google Chrome" at bounding box center [663, 367] width 93 height 17
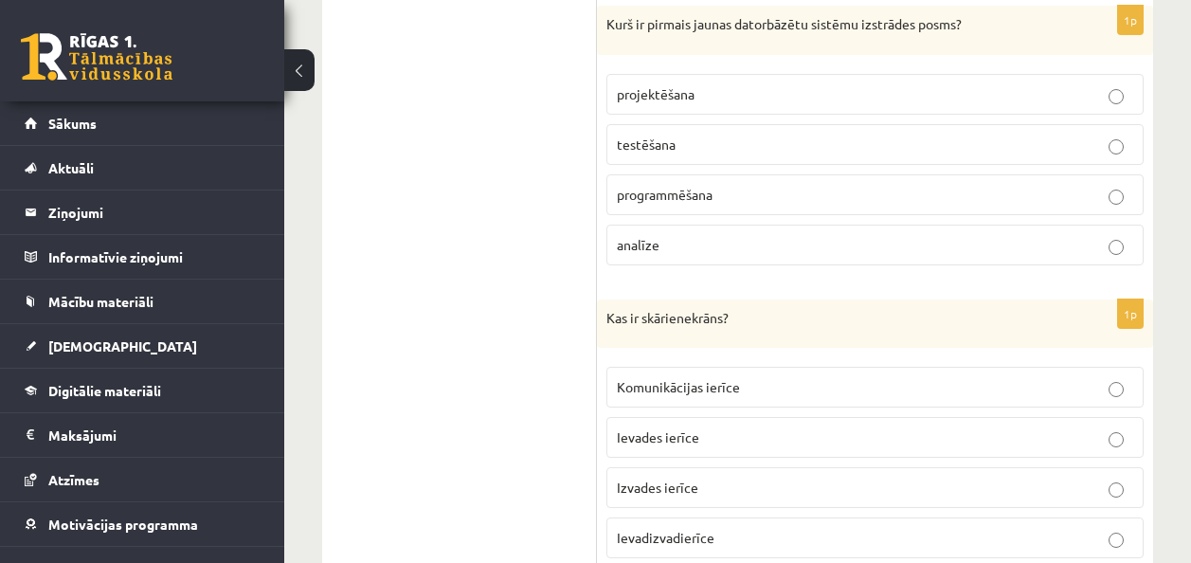
scroll to position [4641, 0]
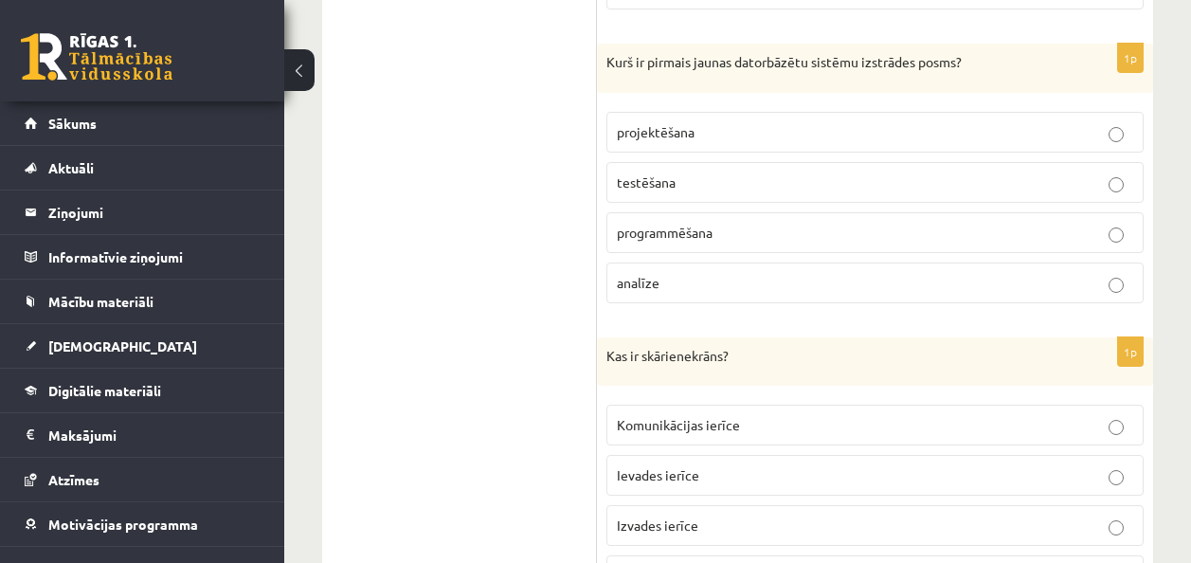
click at [959, 293] on p "analīze" at bounding box center [875, 283] width 516 height 20
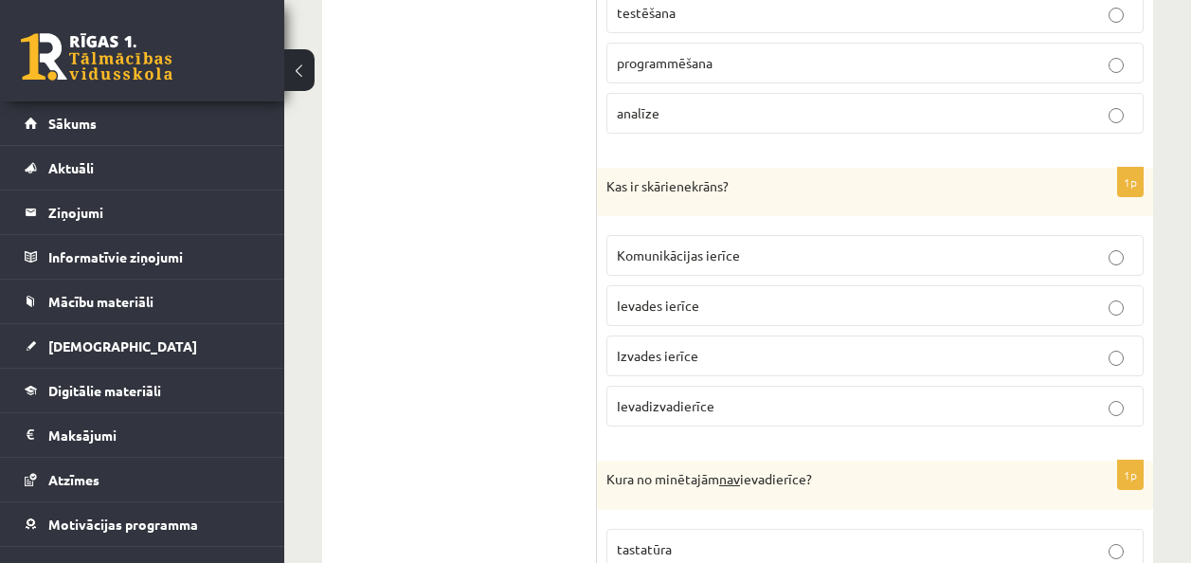
scroll to position [4830, 0]
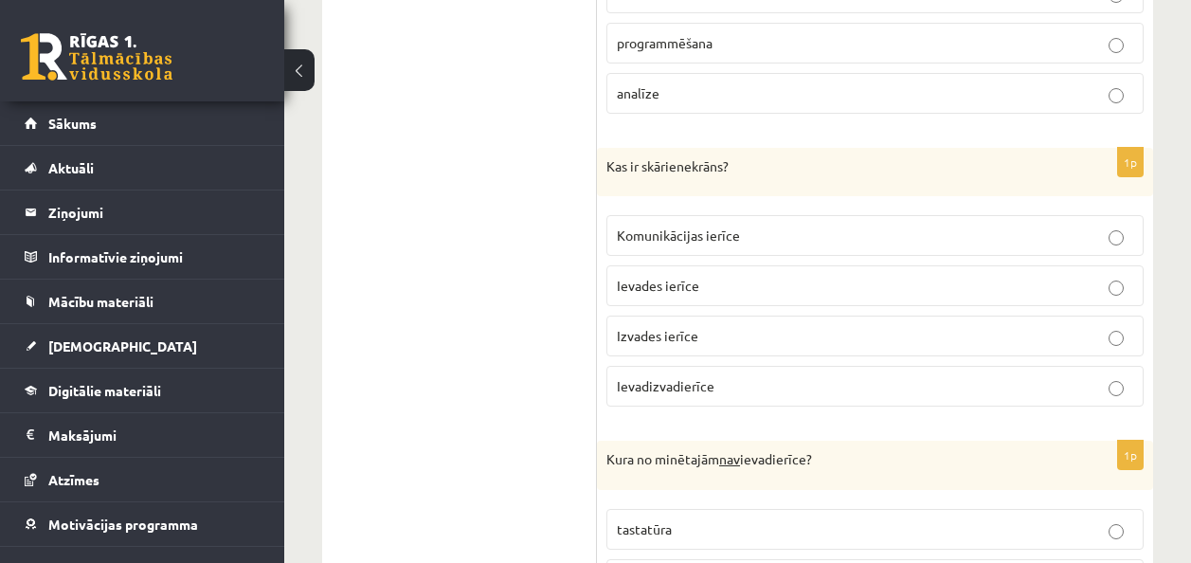
click at [672, 394] on span "Ievadizvadierīce" at bounding box center [666, 385] width 98 height 17
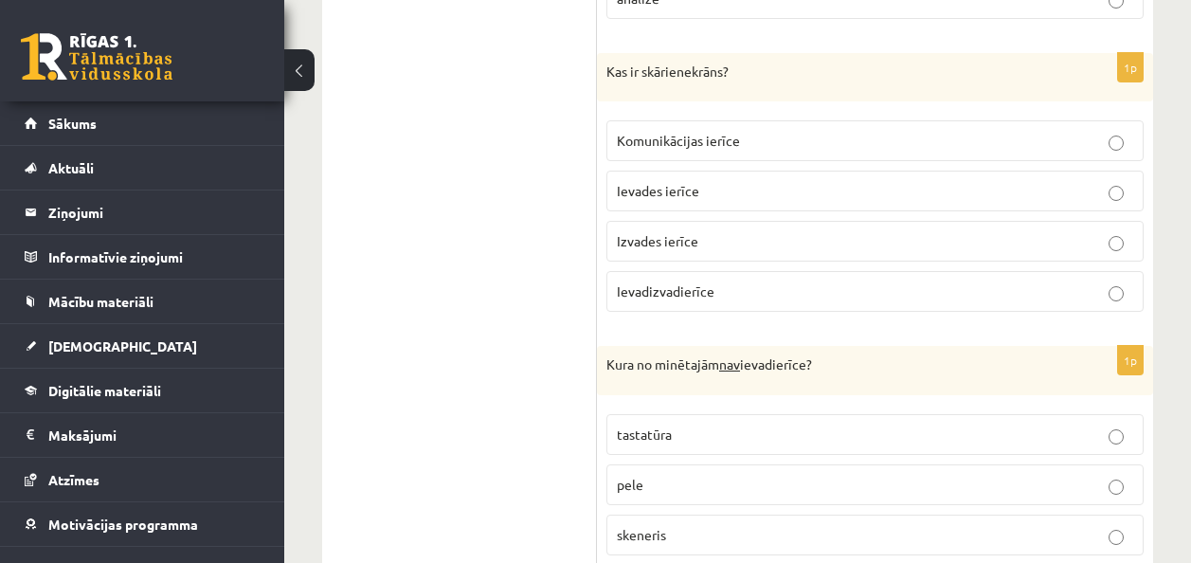
scroll to position [5114, 0]
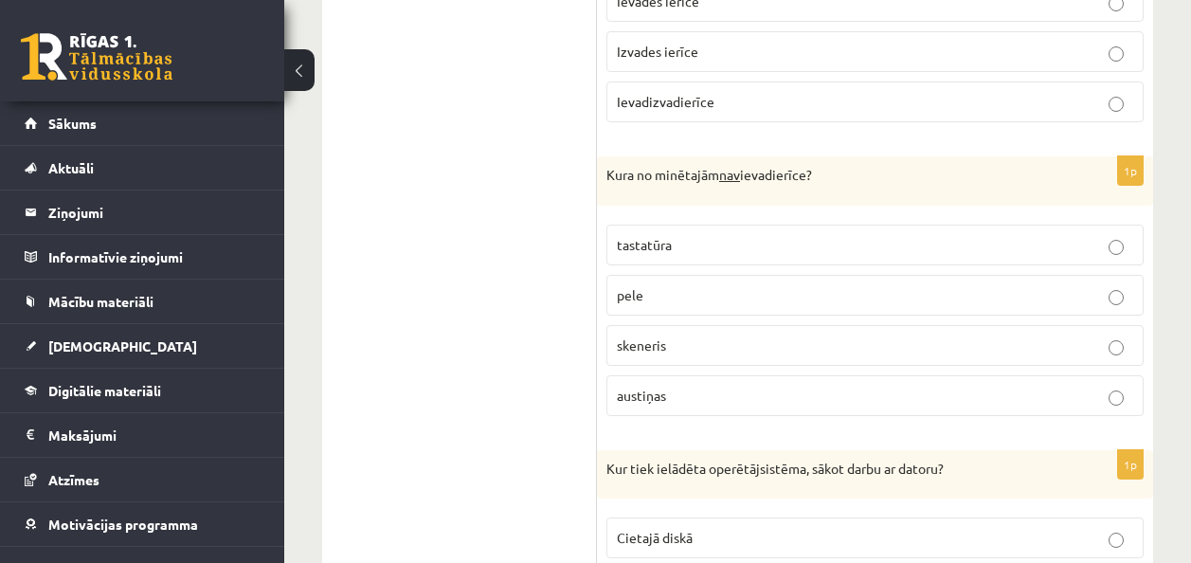
click at [701, 405] on p "austiņas" at bounding box center [875, 395] width 516 height 20
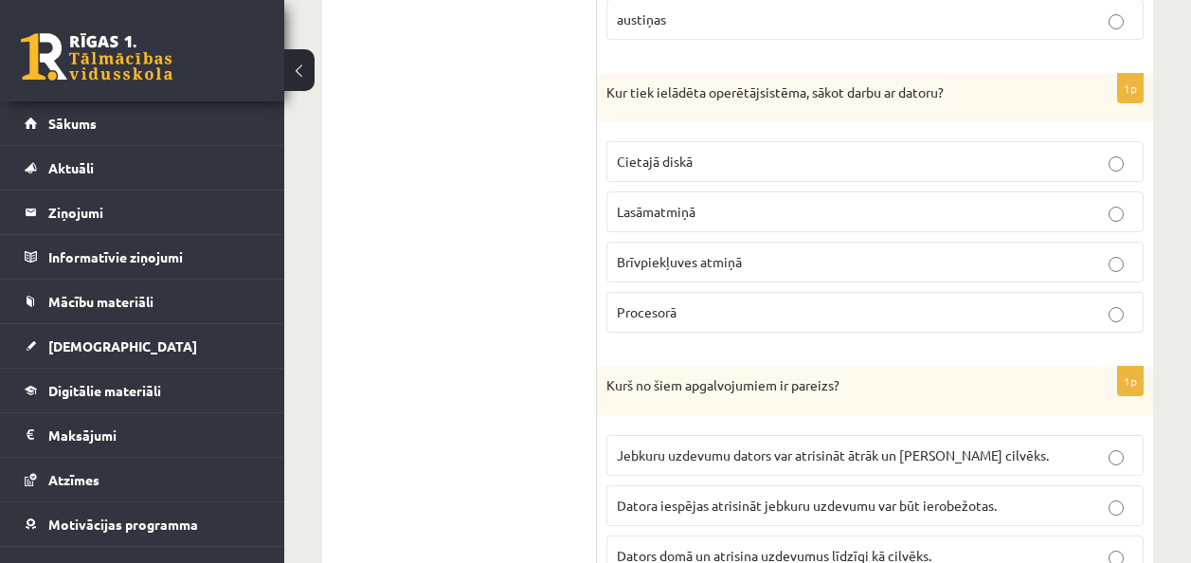
scroll to position [5493, 0]
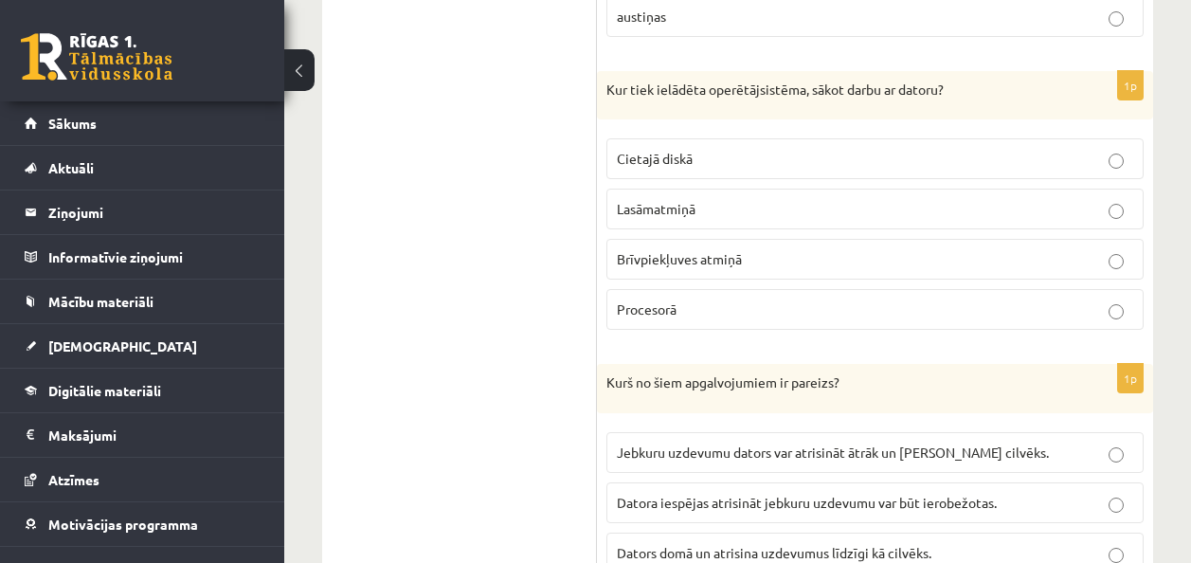
click at [657, 279] on label "Brīvpiekļuves atmiņā" at bounding box center [874, 259] width 537 height 41
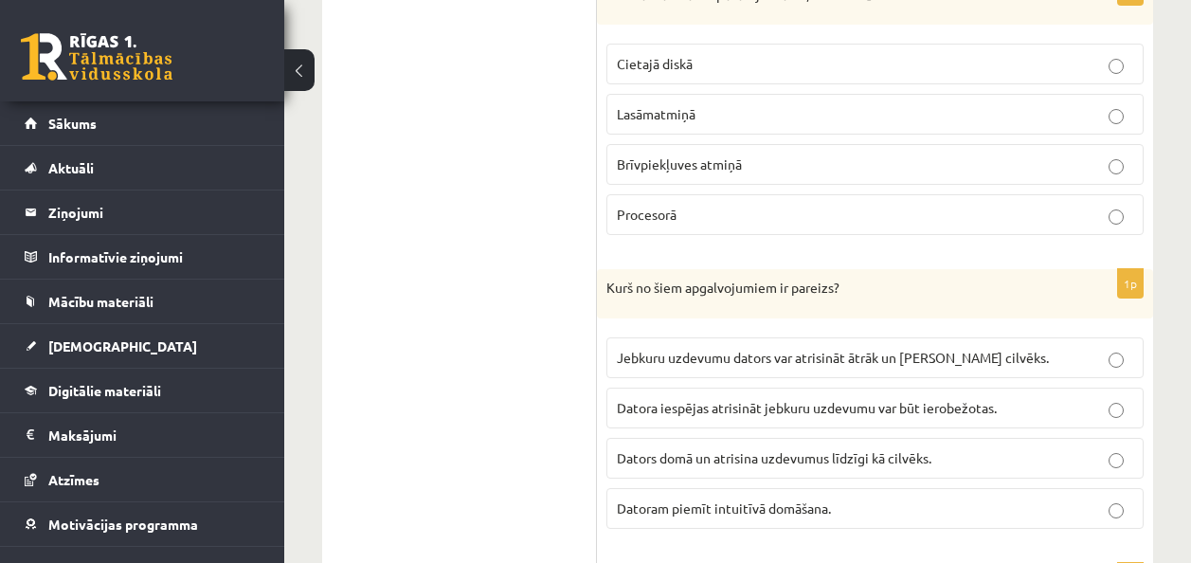
scroll to position [5683, 0]
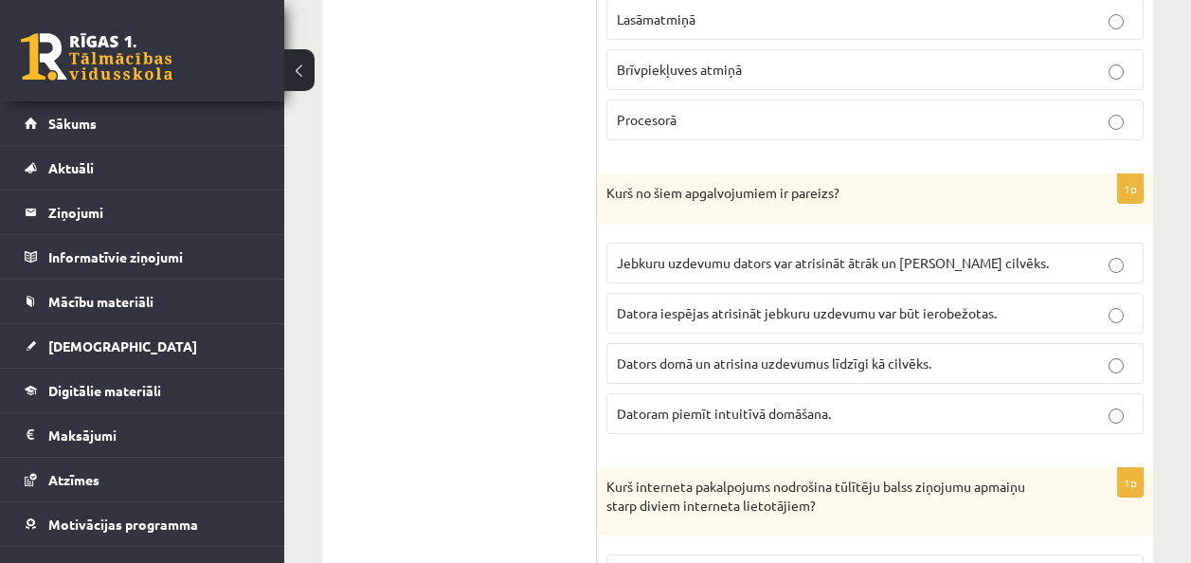
click at [849, 321] on span "Datora iespējas atrisināt jebkuru uzdevumu var būt ierobežotas." at bounding box center [807, 312] width 380 height 17
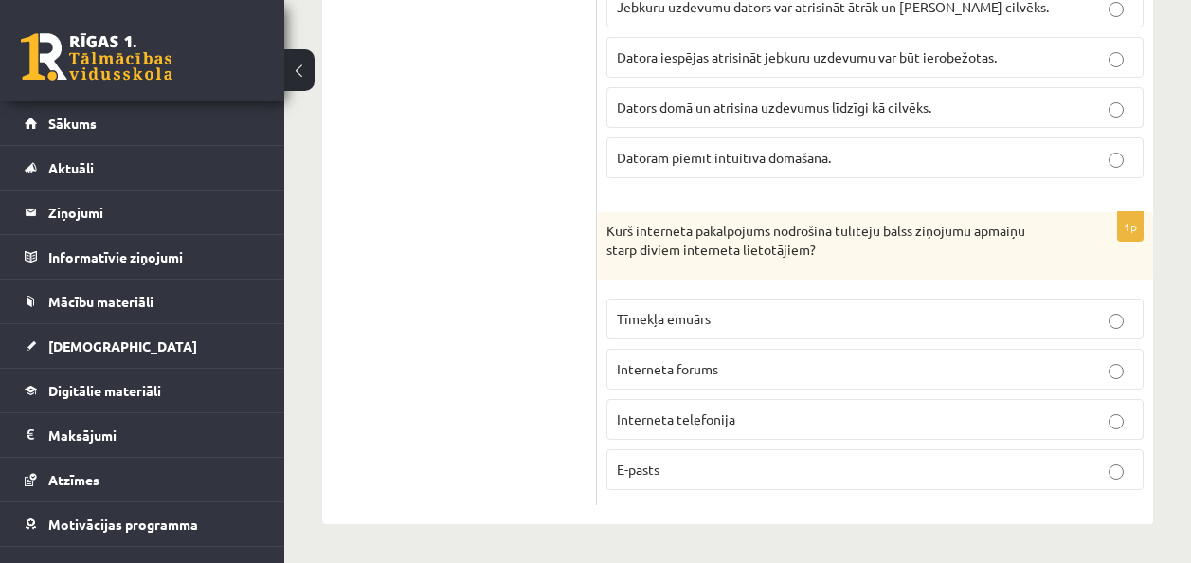
scroll to position [5977, 0]
click at [691, 417] on span "Interneta telefonija" at bounding box center [676, 418] width 118 height 17
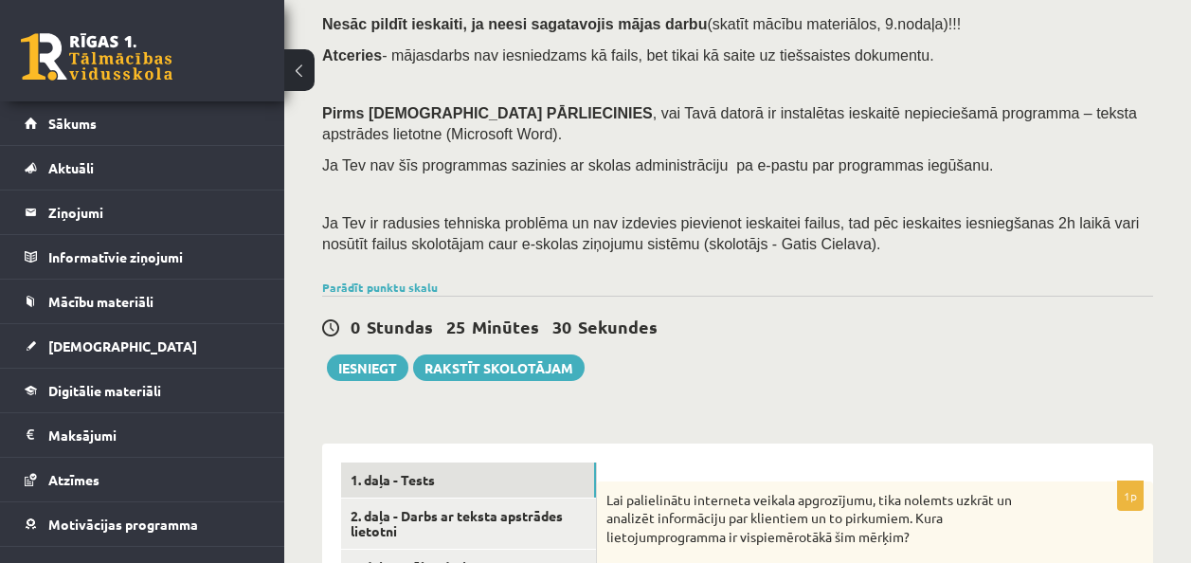
scroll to position [189, 0]
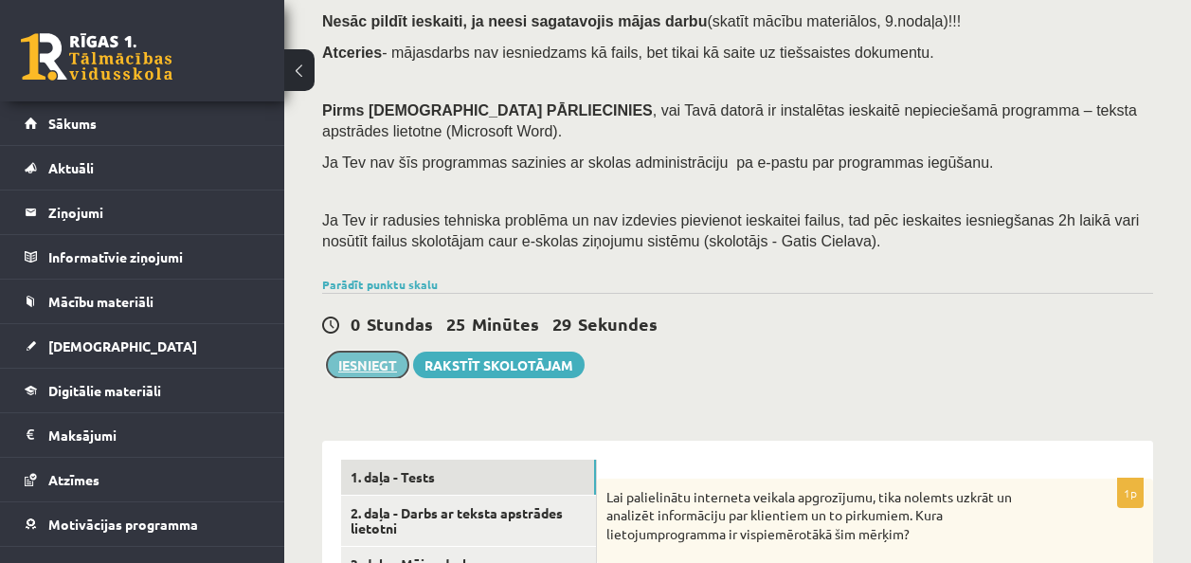
click at [373, 367] on button "Iesniegt" at bounding box center [367, 364] width 81 height 27
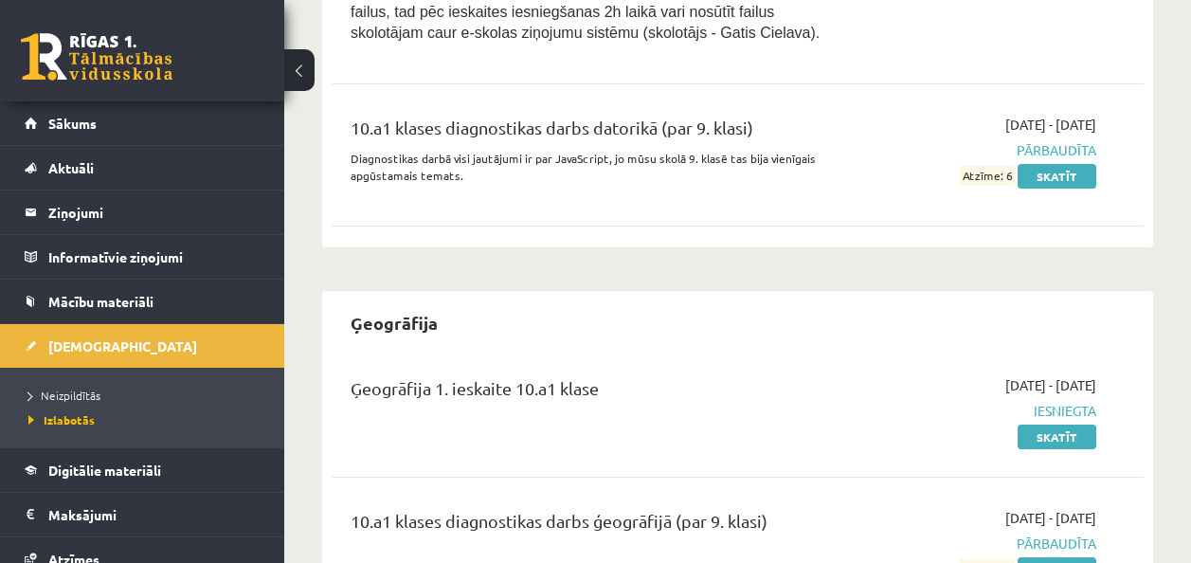
scroll to position [750, 0]
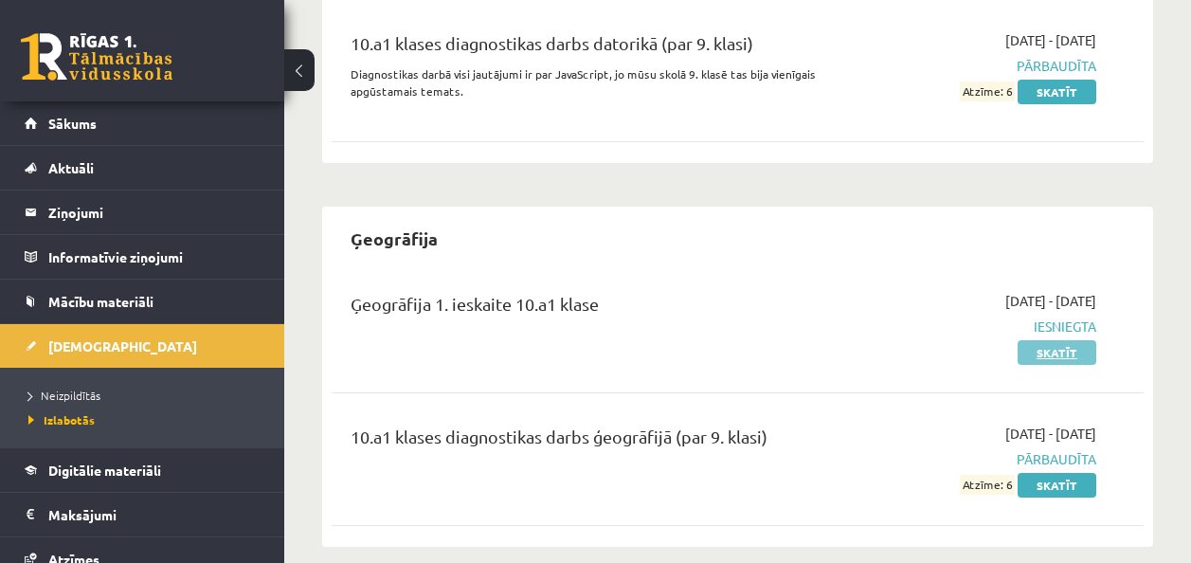
click at [1047, 340] on link "Skatīt" at bounding box center [1056, 352] width 79 height 25
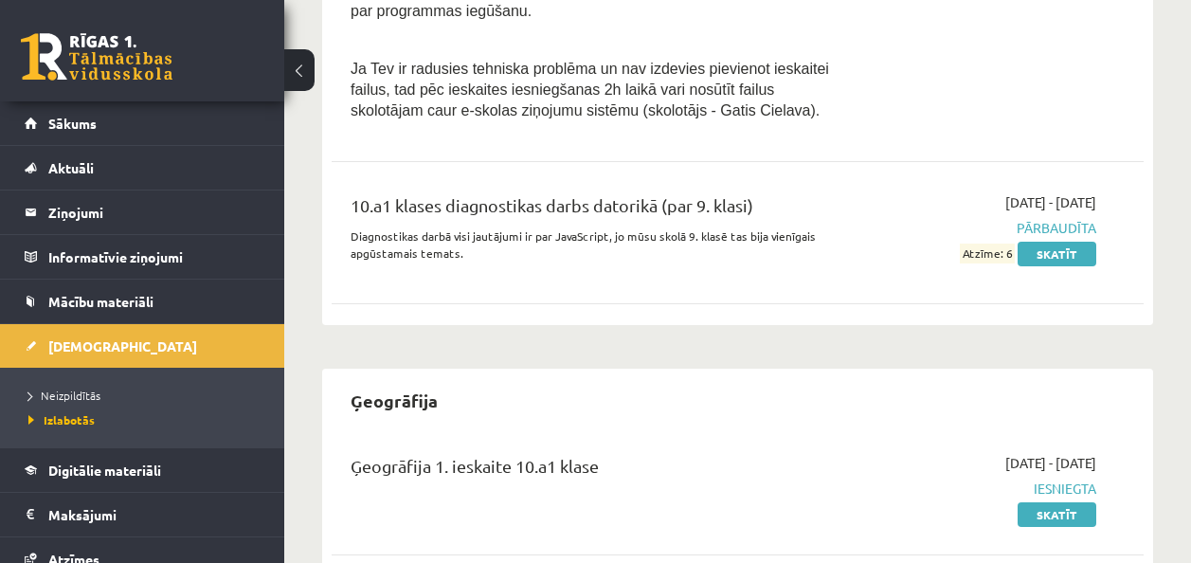
scroll to position [561, 0]
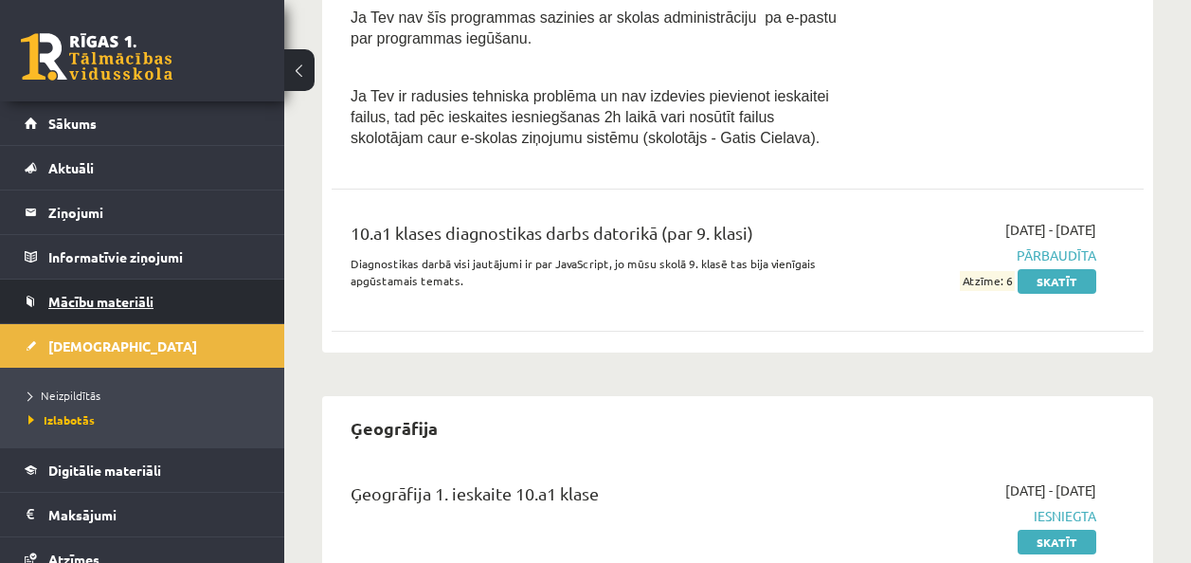
click at [100, 304] on span "Mācību materiāli" at bounding box center [100, 301] width 105 height 17
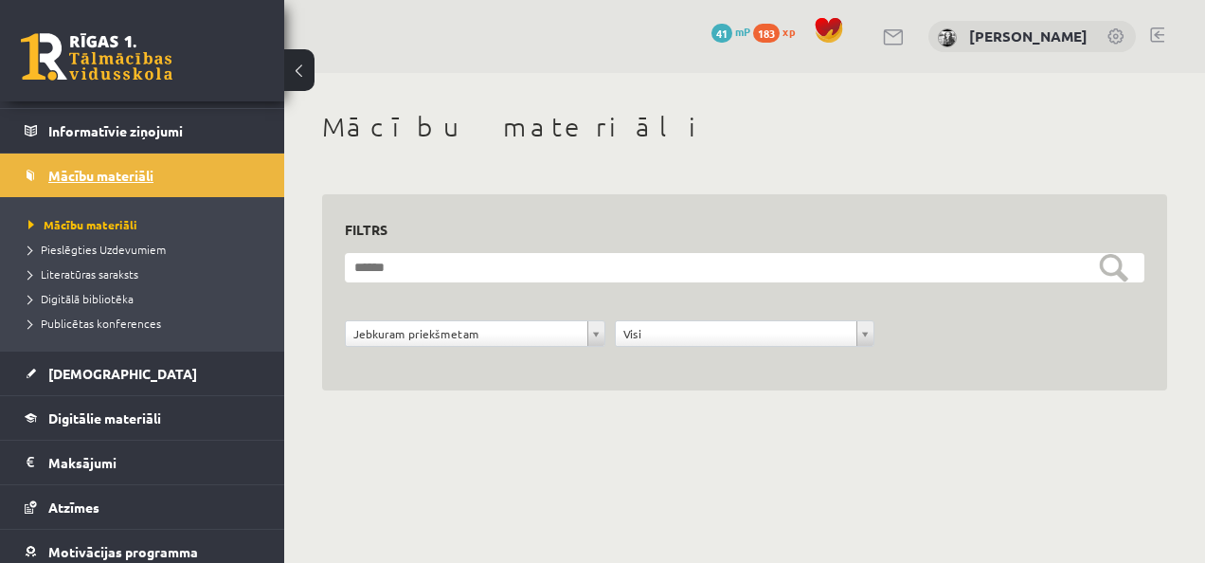
scroll to position [225, 0]
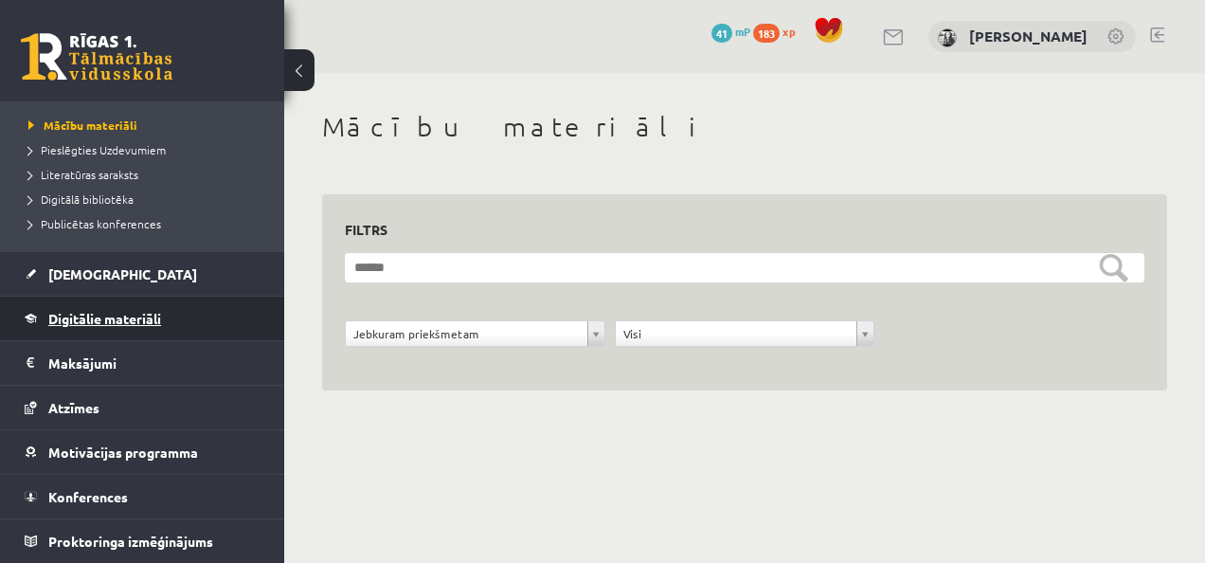
click at [99, 305] on link "Digitālie materiāli" at bounding box center [143, 318] width 236 height 44
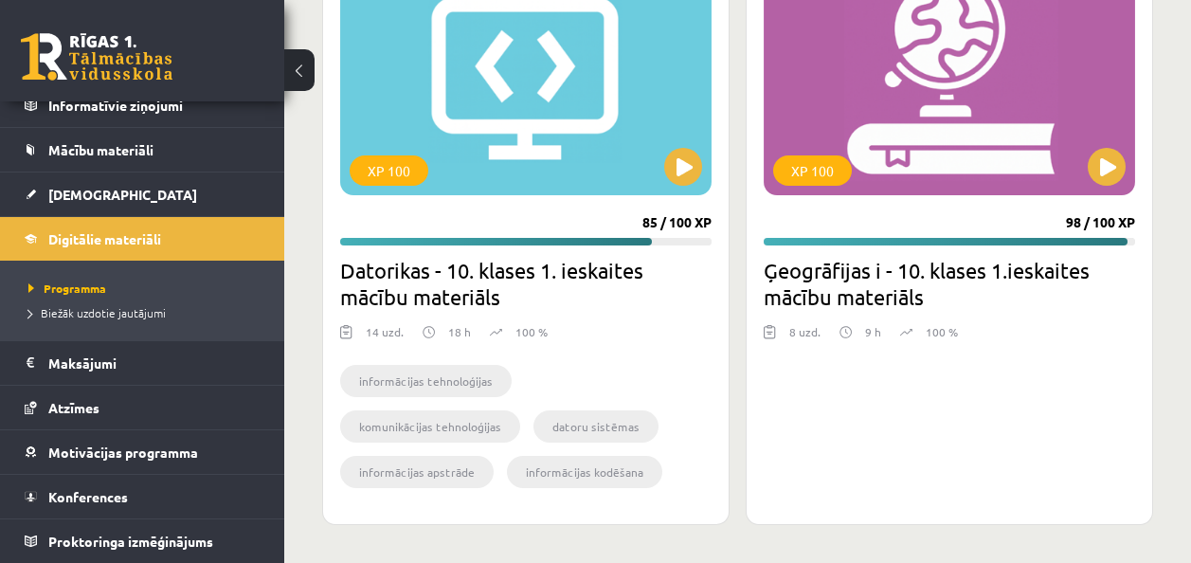
scroll to position [612, 0]
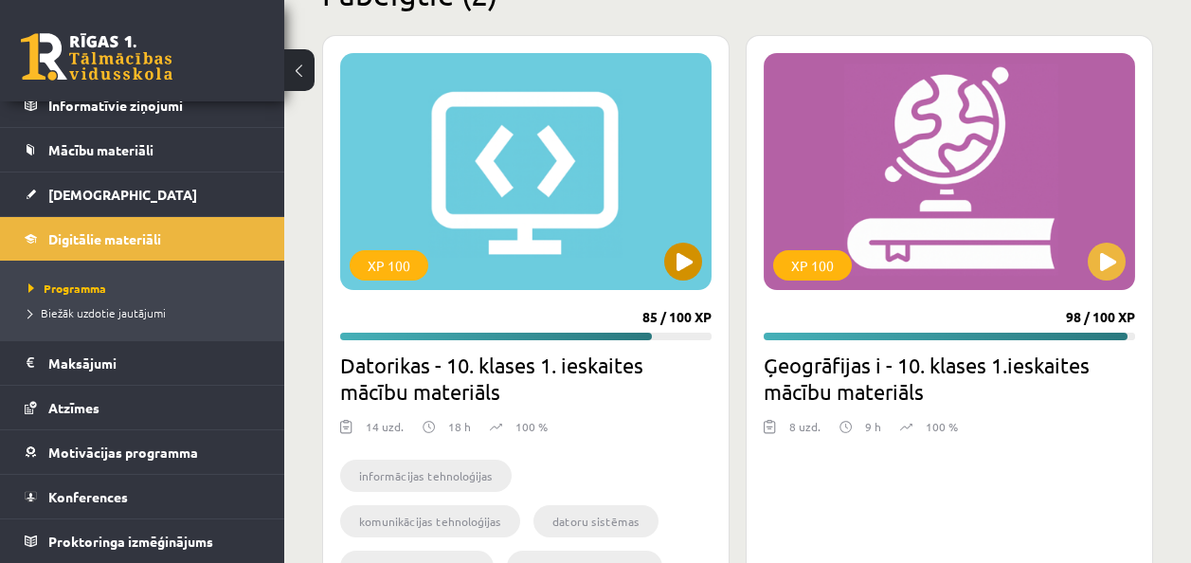
click at [708, 254] on div "XP 100" at bounding box center [525, 171] width 371 height 237
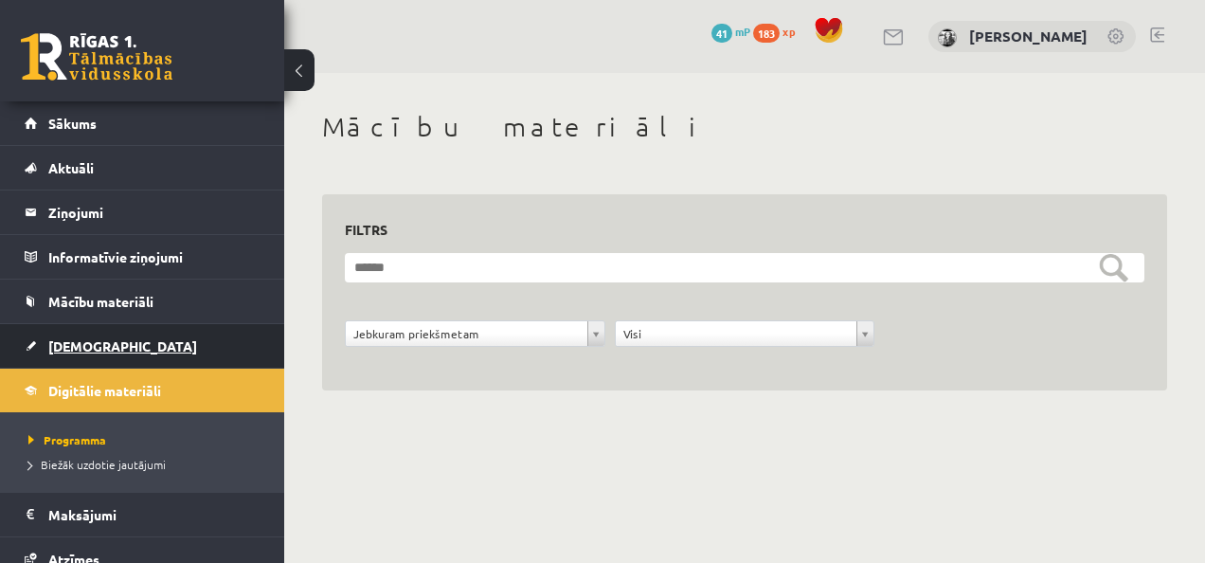
scroll to position [152, 0]
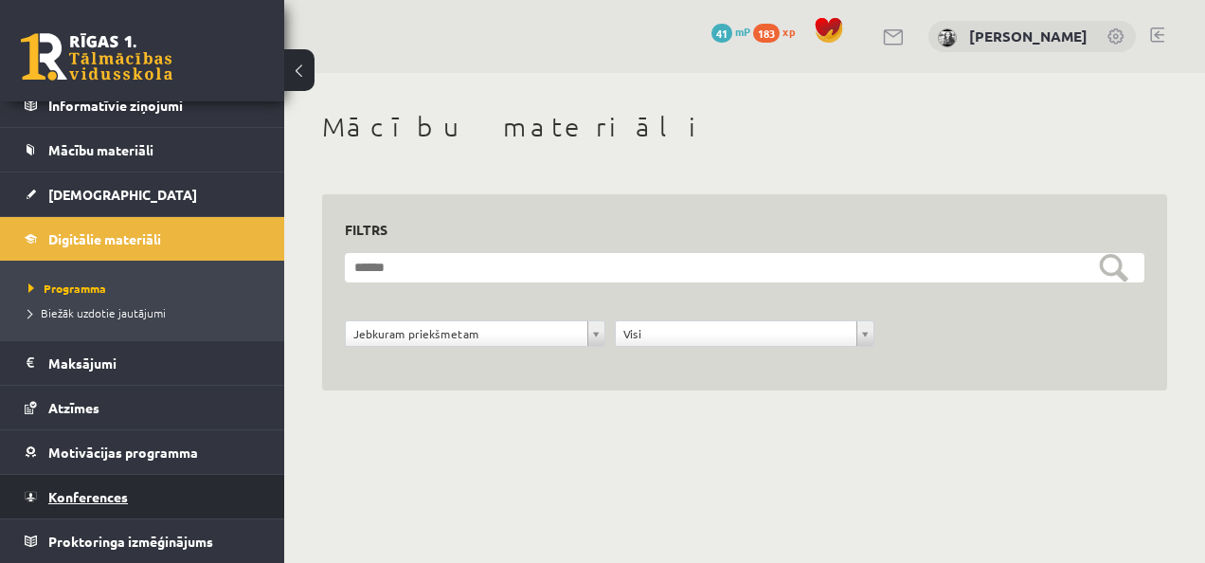
click at [134, 496] on link "Konferences" at bounding box center [143, 497] width 236 height 44
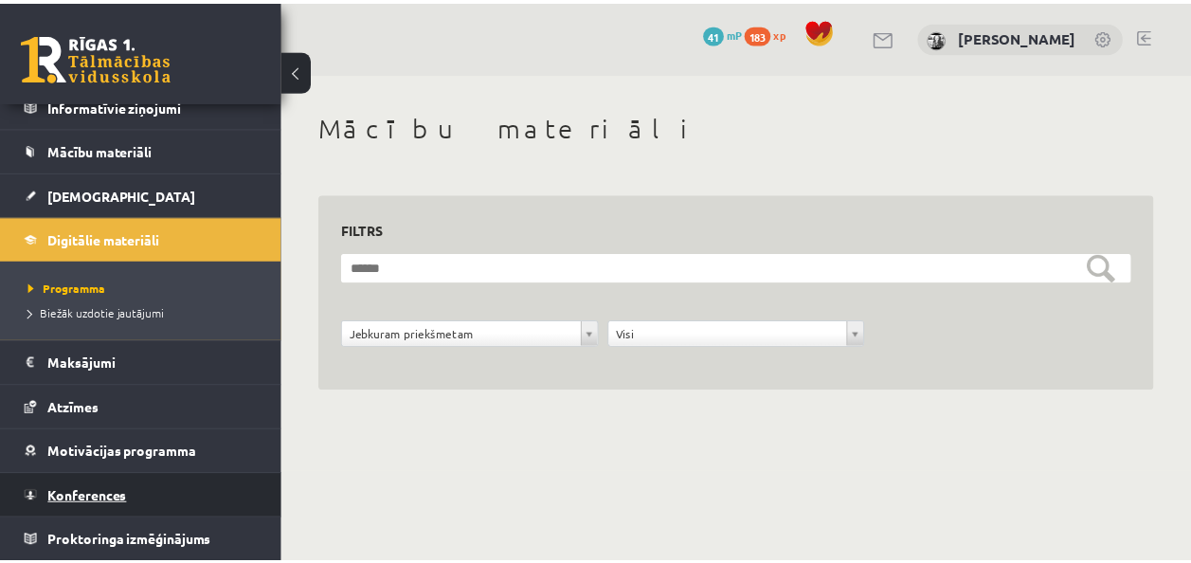
scroll to position [72, 0]
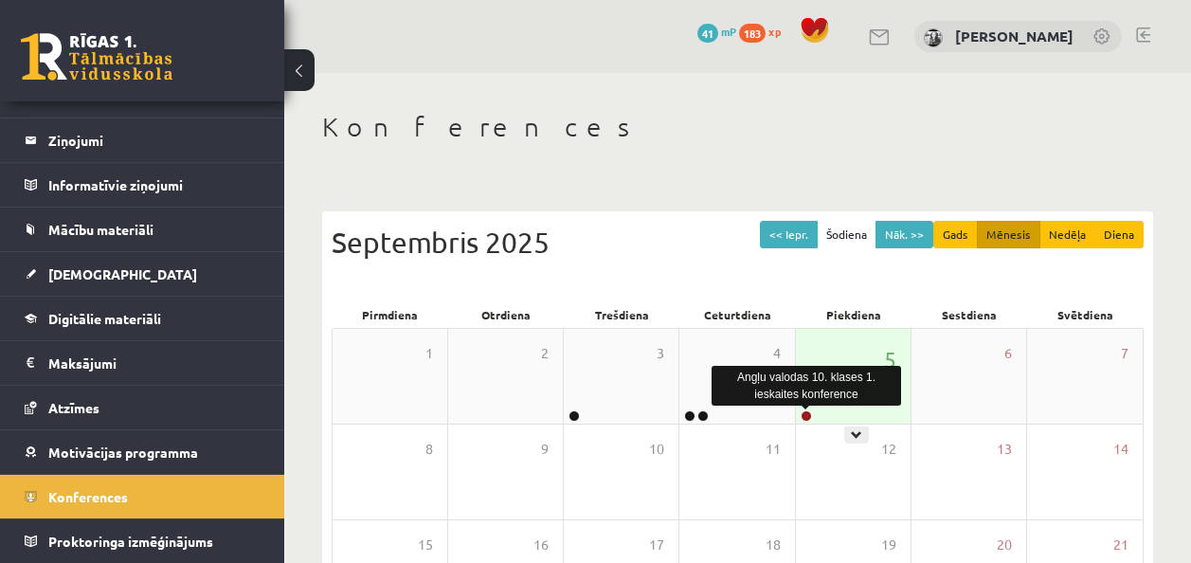
drag, startPoint x: 783, startPoint y: 415, endPoint x: 802, endPoint y: 413, distance: 19.0
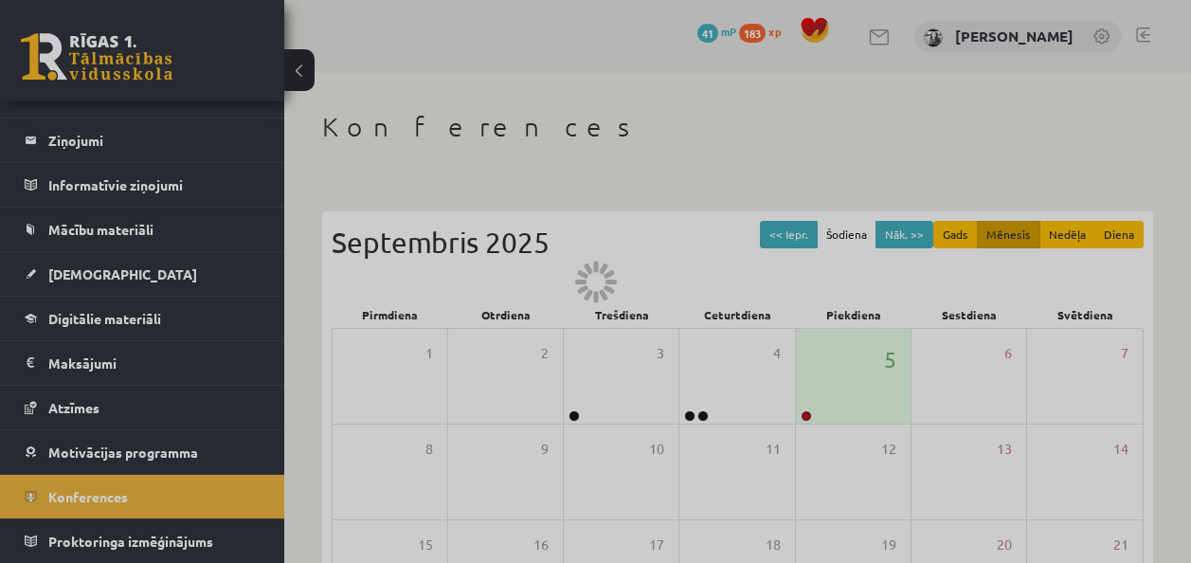
click at [802, 413] on div at bounding box center [595, 281] width 1191 height 563
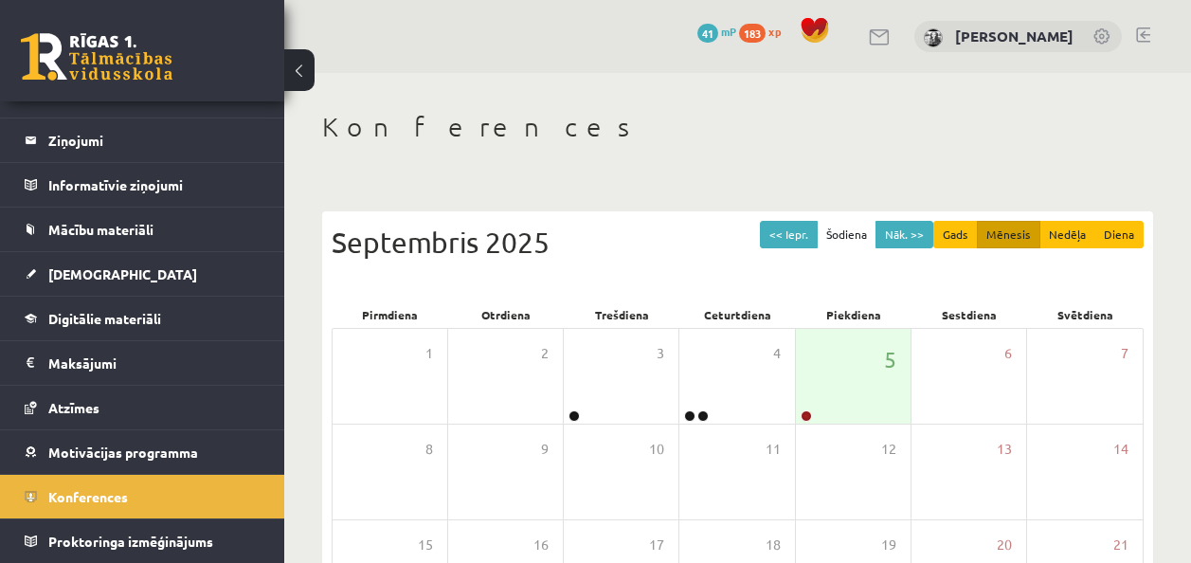
drag, startPoint x: 594, startPoint y: 266, endPoint x: 581, endPoint y: 269, distance: 13.6
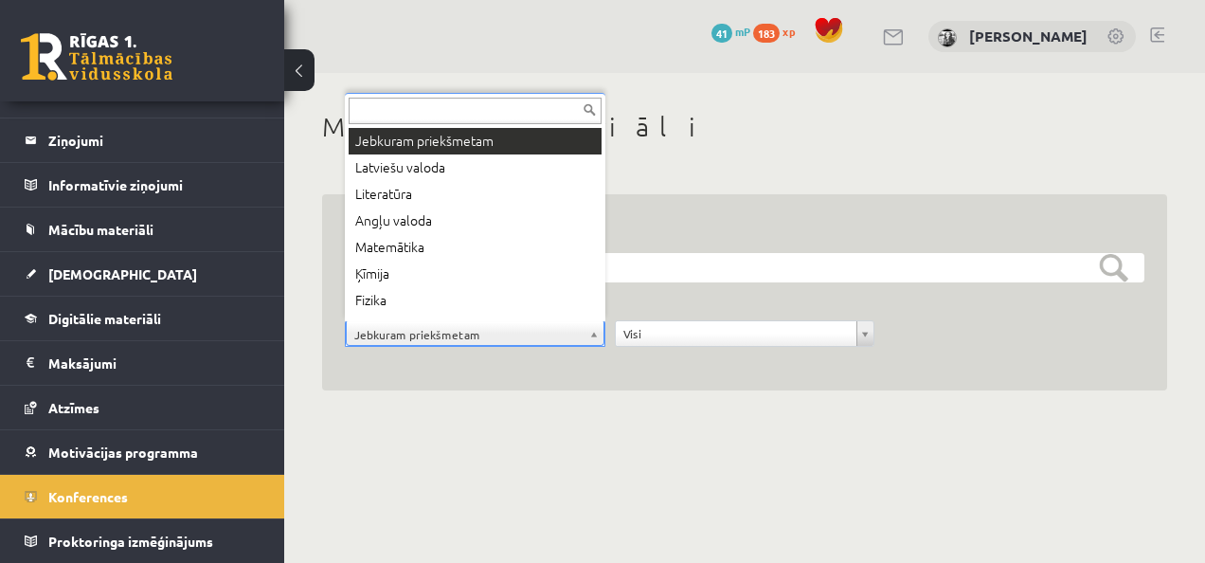
drag, startPoint x: 453, startPoint y: 345, endPoint x: 437, endPoint y: 348, distance: 16.3
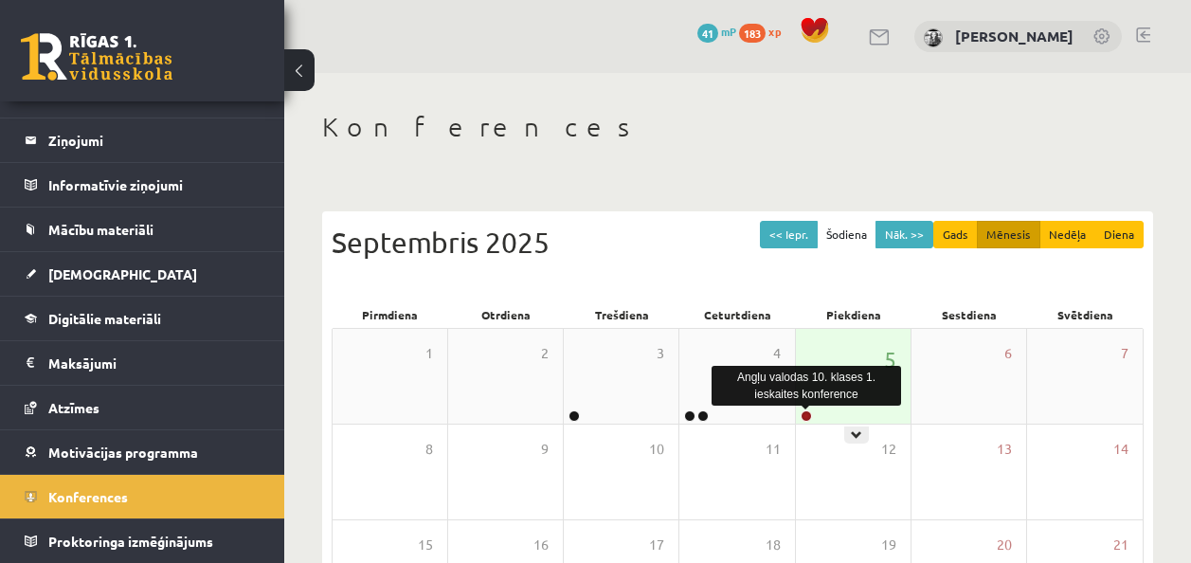
click at [805, 411] on link at bounding box center [805, 415] width 11 height 11
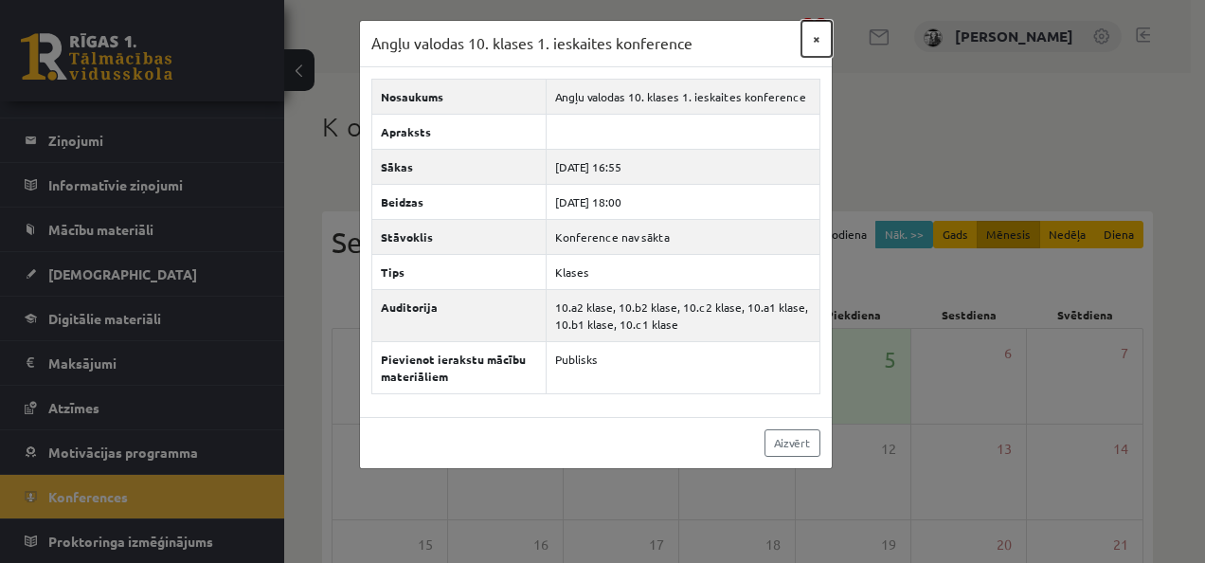
click at [820, 42] on button "×" at bounding box center [816, 39] width 30 height 36
